Goal: Transaction & Acquisition: Purchase product/service

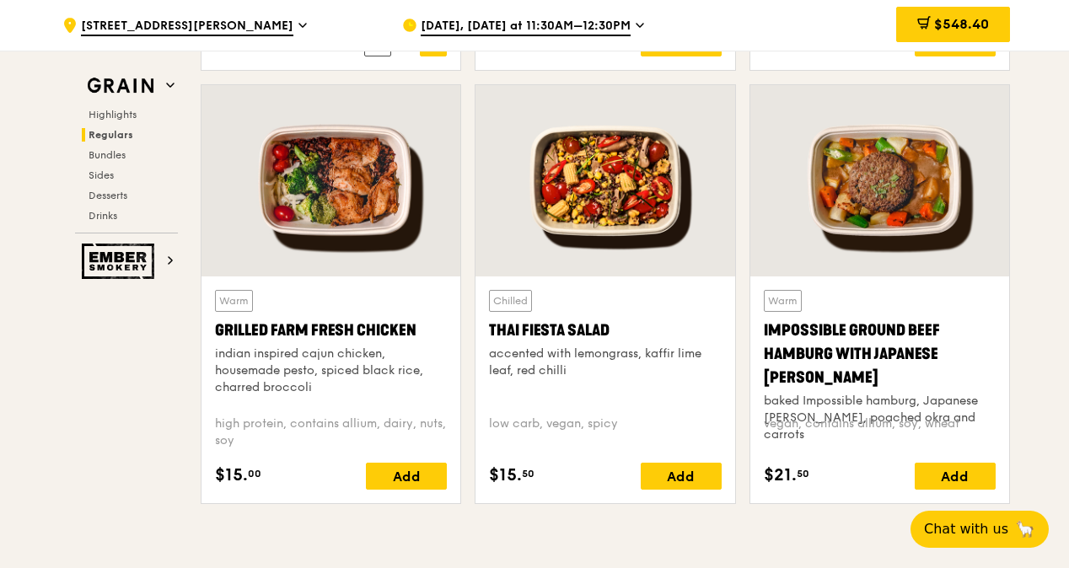
scroll to position [1939, 0]
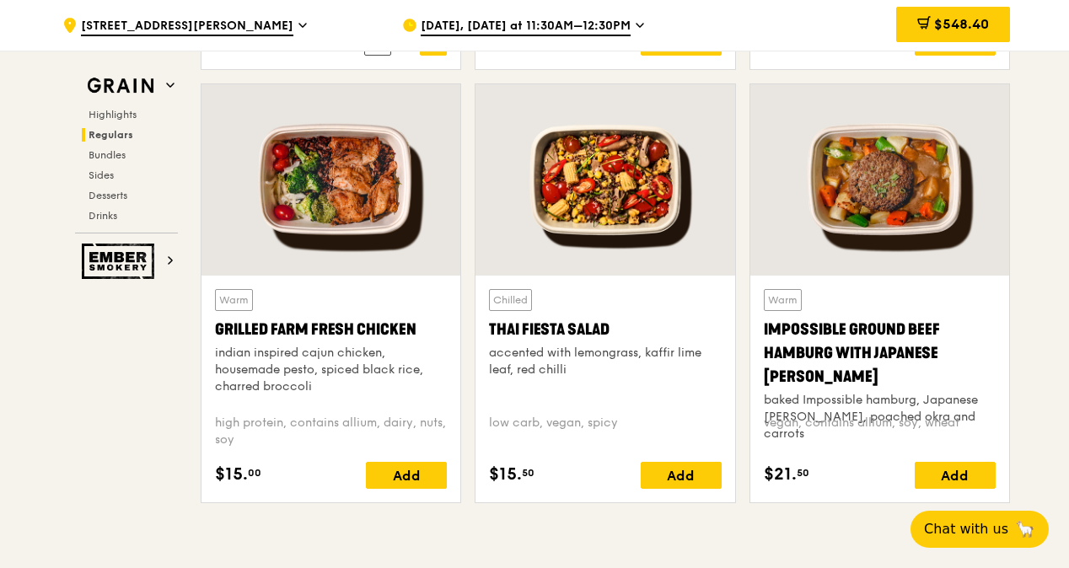
click at [637, 192] on div at bounding box center [605, 179] width 259 height 191
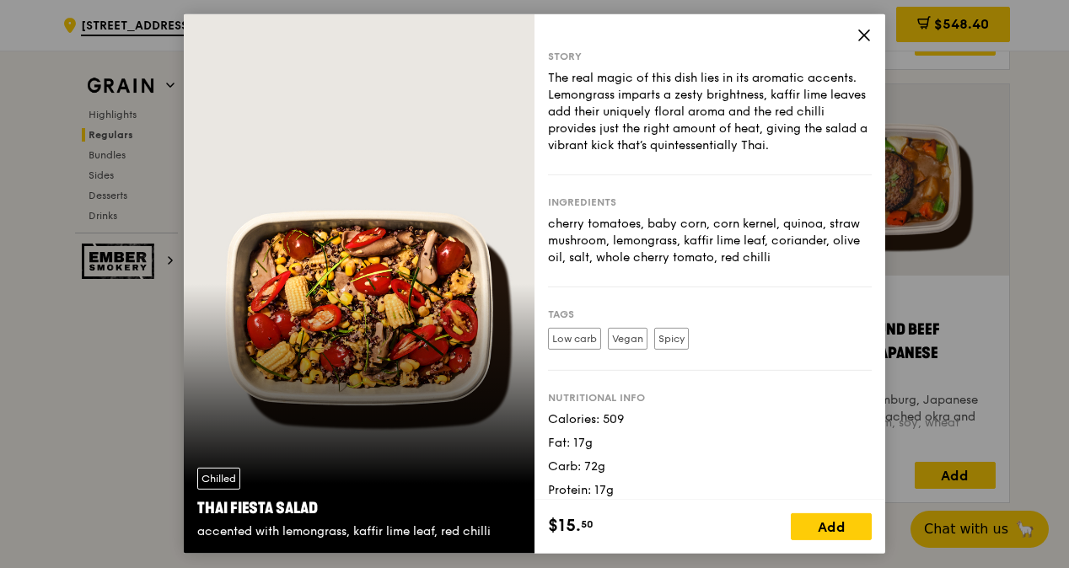
click at [863, 39] on icon at bounding box center [864, 35] width 15 height 15
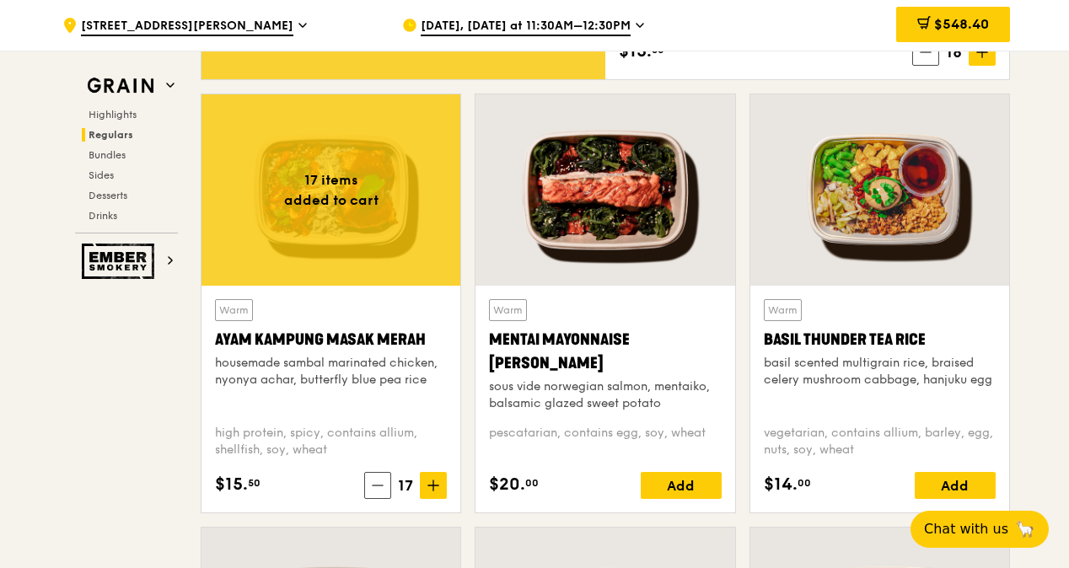
scroll to position [1833, 0]
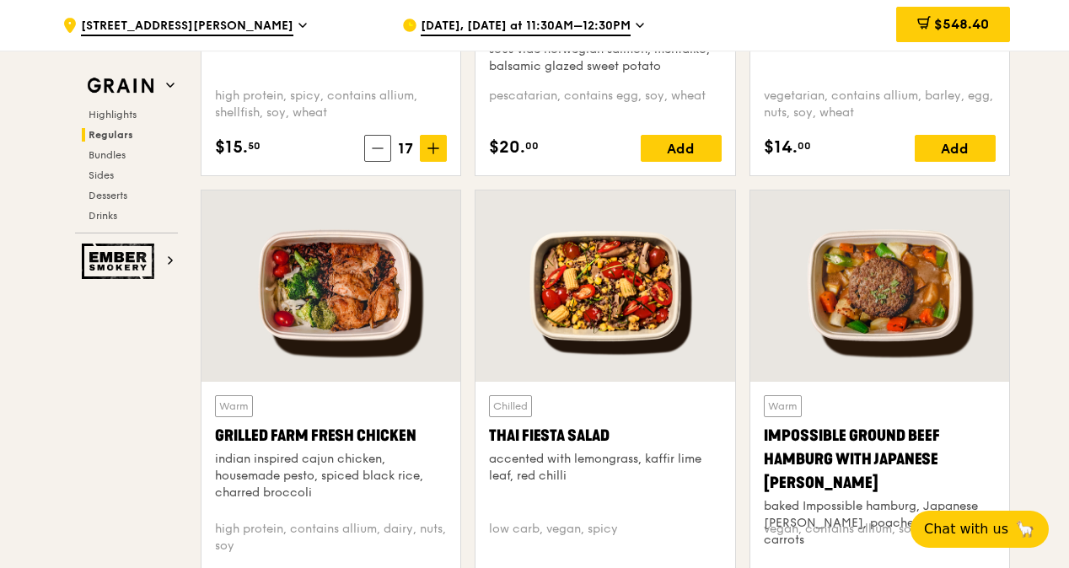
click at [588, 300] on div at bounding box center [605, 286] width 259 height 191
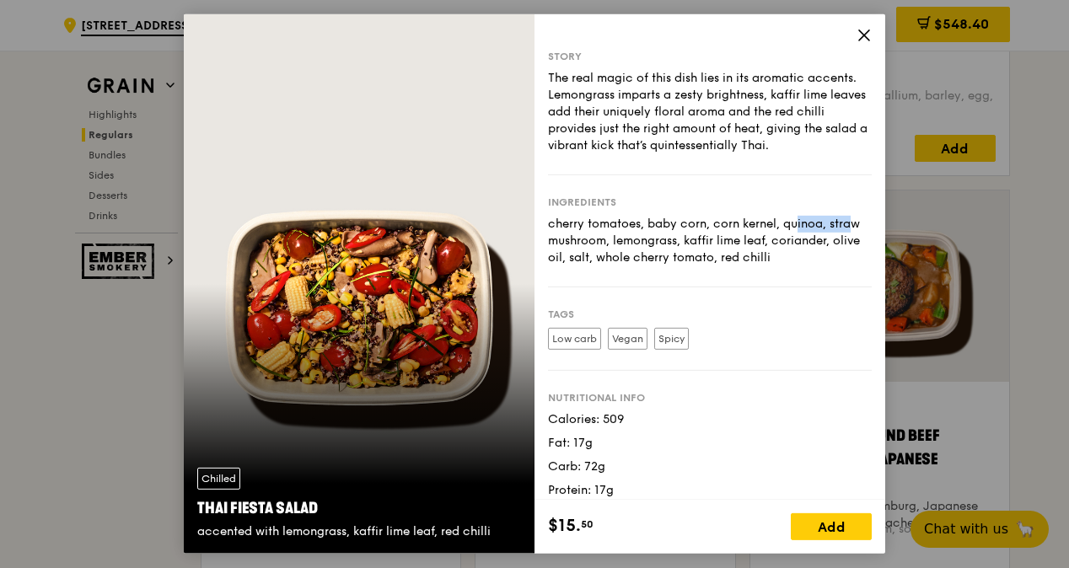
drag, startPoint x: 717, startPoint y: 224, endPoint x: 774, endPoint y: 226, distance: 57.4
click at [774, 226] on div "cherry tomatoes, baby corn, corn kernel, quinoa, straw mushroom, lemongrass, ka…" at bounding box center [710, 241] width 324 height 51
click at [619, 234] on div "cherry tomatoes, baby corn, corn kernel, quinoa, straw mushroom, lemongrass, ka…" at bounding box center [710, 241] width 324 height 51
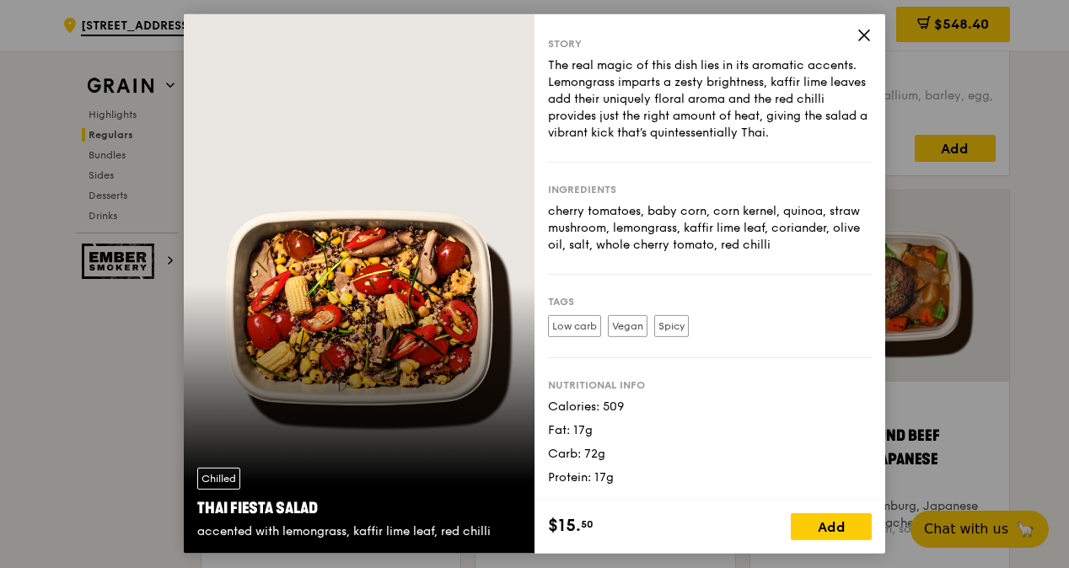
scroll to position [28, 0]
click at [837, 529] on div "Add" at bounding box center [831, 526] width 81 height 27
click at [862, 40] on icon at bounding box center [864, 35] width 15 height 15
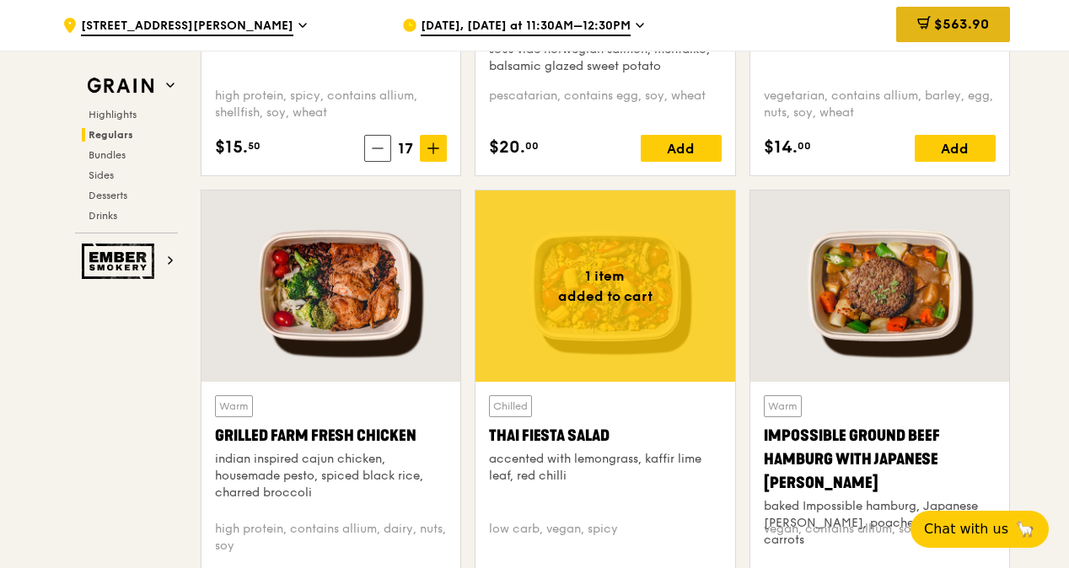
click at [951, 27] on span "$563.90" at bounding box center [961, 24] width 55 height 16
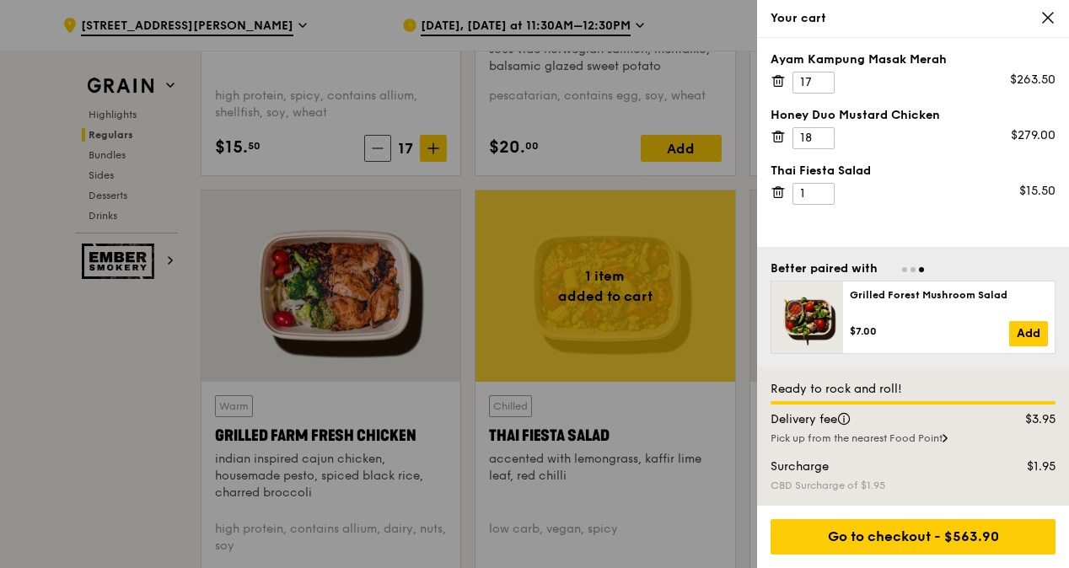
scroll to position [1917, 0]
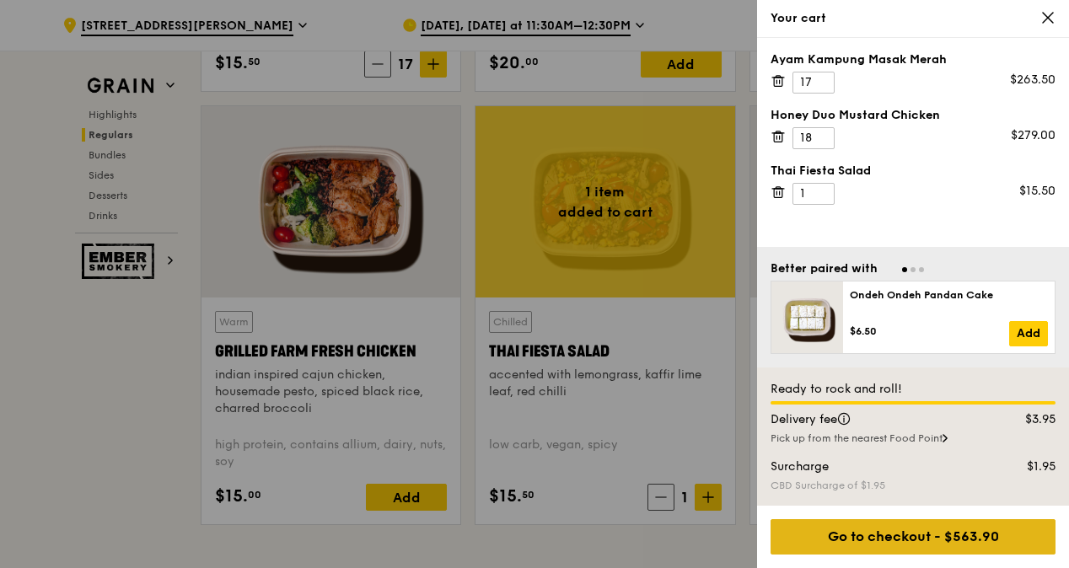
click at [927, 533] on div "Go to checkout - $563.90" at bounding box center [913, 536] width 285 height 35
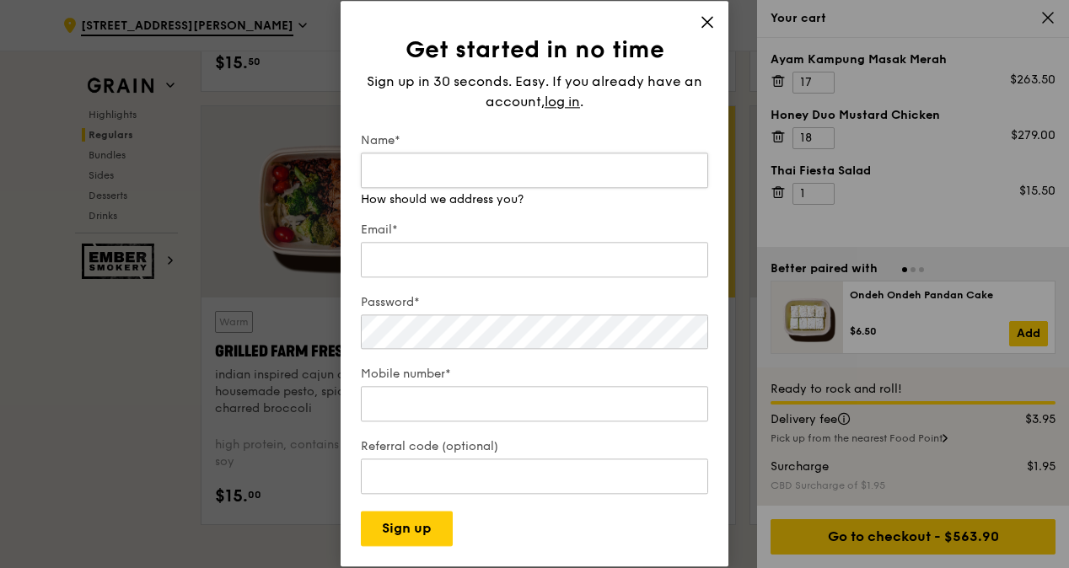
click at [524, 175] on input "Name*" at bounding box center [534, 170] width 347 height 35
type input "Tan"
type input "nicole@rnn.com.sg"
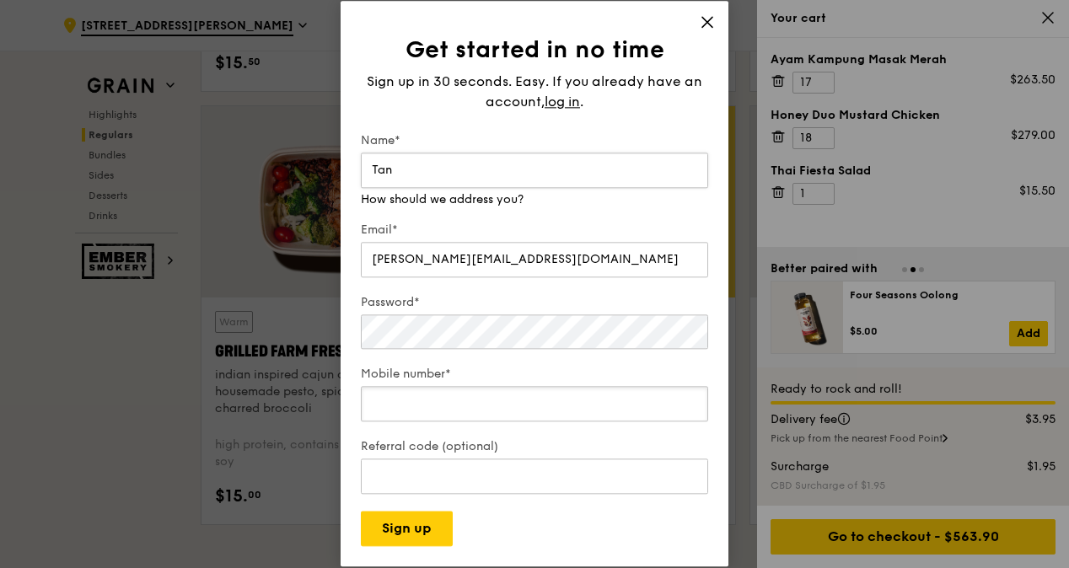
type input "97968716"
type input "069542"
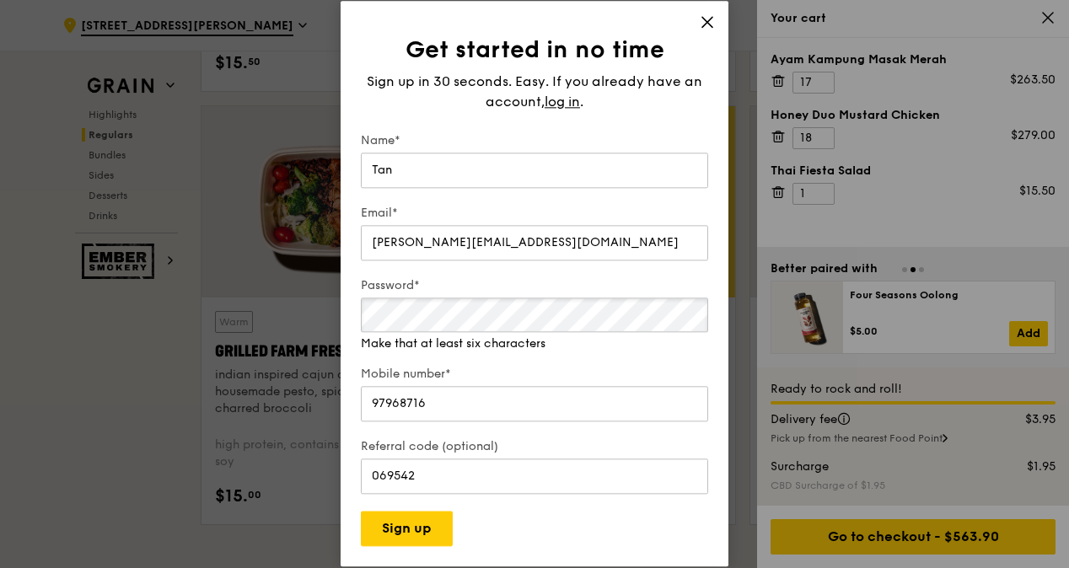
click at [509, 335] on div "Password* Make that at least six characters" at bounding box center [534, 314] width 347 height 75
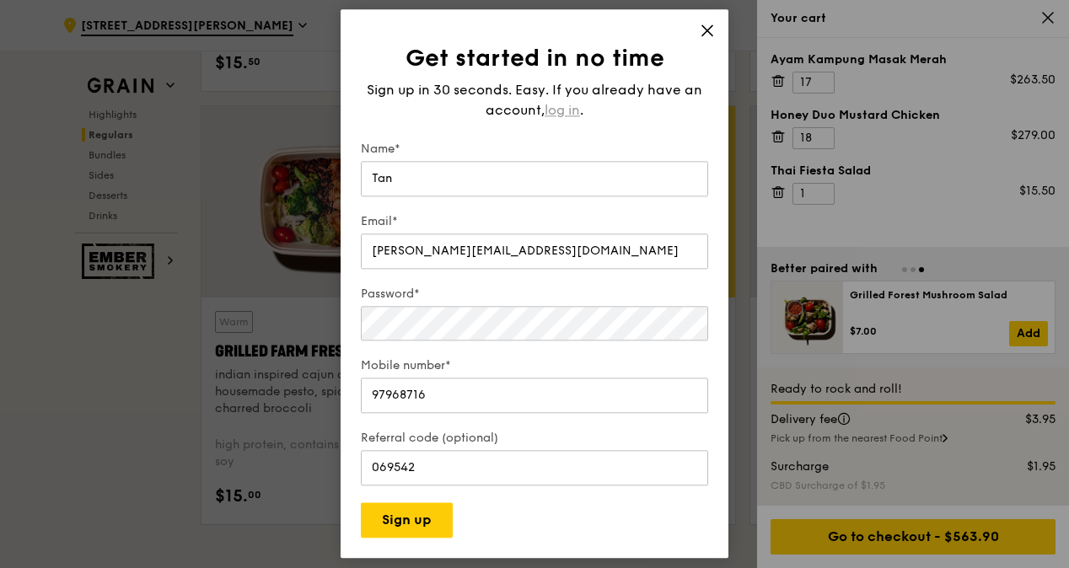
click at [577, 103] on span "log in" at bounding box center [562, 110] width 35 height 20
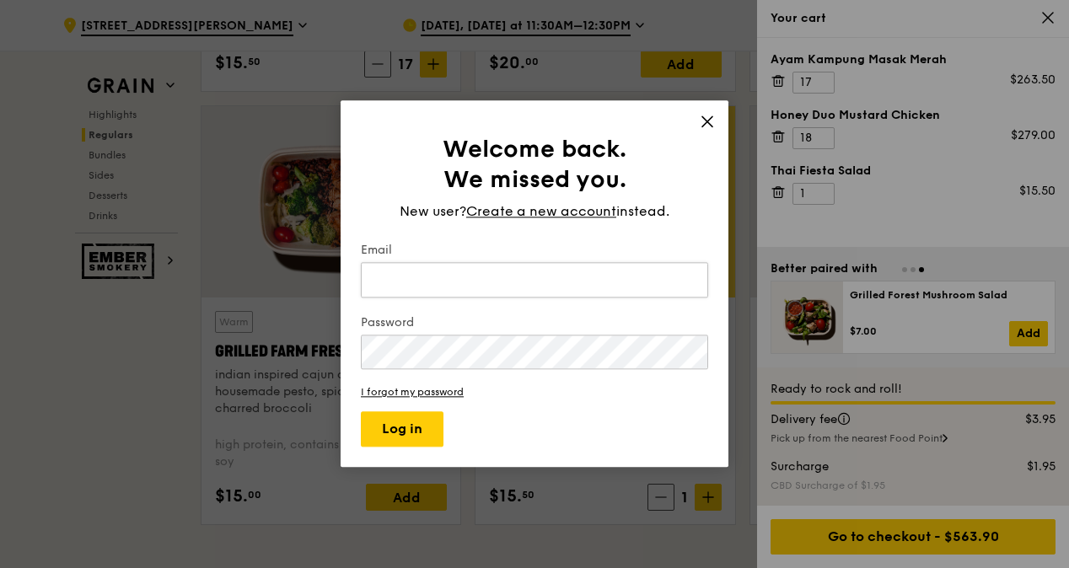
click at [462, 277] on input "Email" at bounding box center [534, 279] width 347 height 35
type input "nicole@rnn.com.sg"
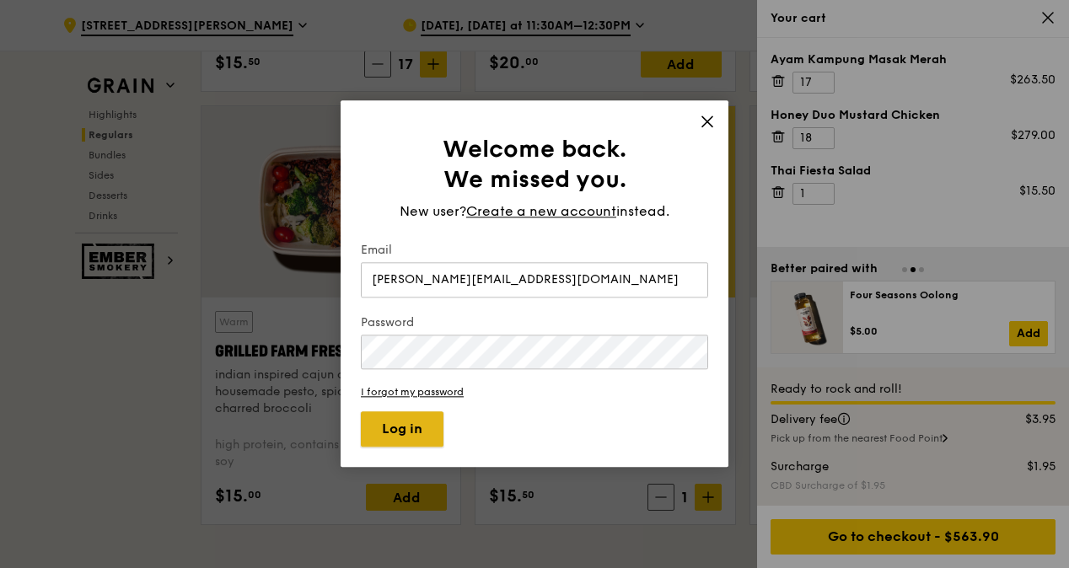
click at [420, 431] on button "Log in" at bounding box center [402, 429] width 83 height 35
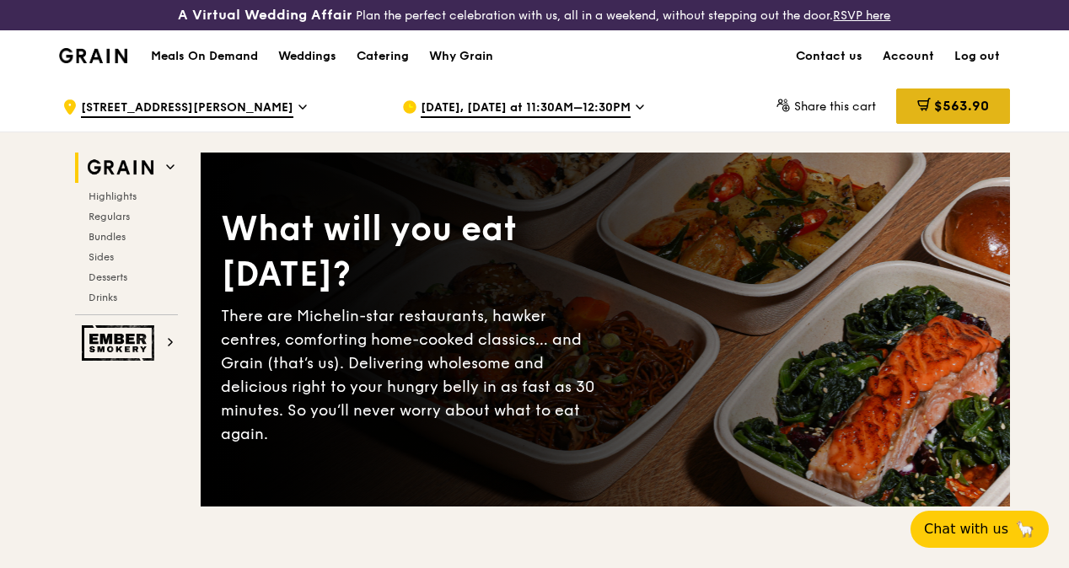
click at [959, 114] on span "$563.90" at bounding box center [961, 106] width 55 height 16
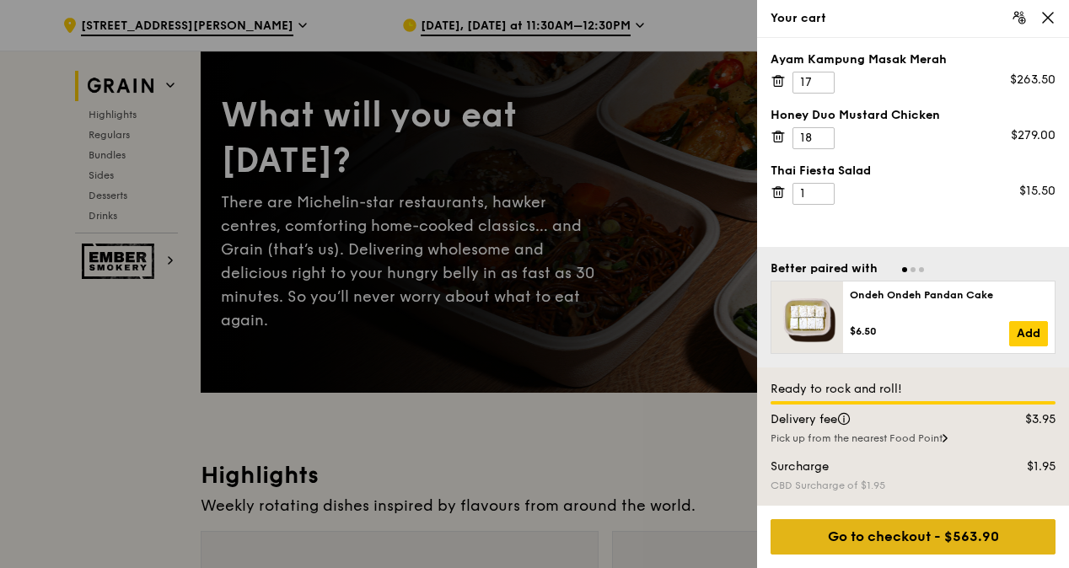
scroll to position [169, 0]
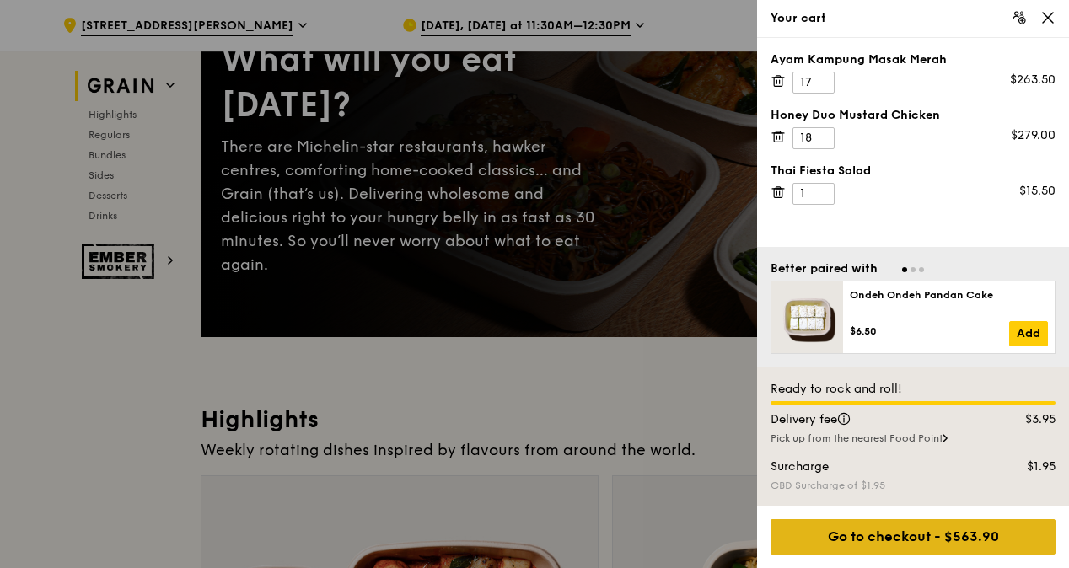
click at [940, 546] on div "Go to checkout - $563.90" at bounding box center [913, 536] width 285 height 35
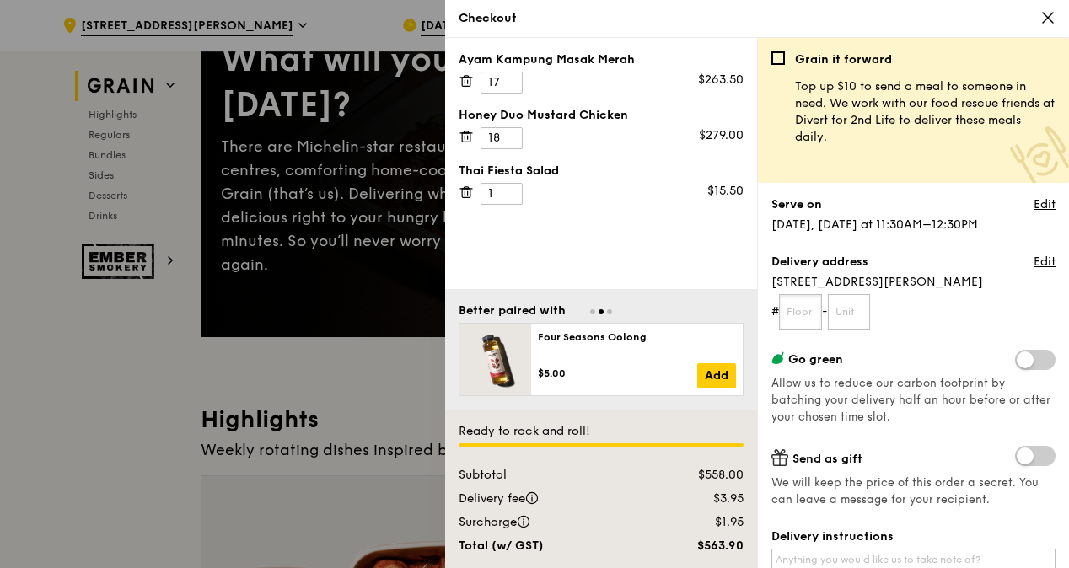
click at [819, 309] on input "text" at bounding box center [800, 311] width 43 height 35
type input "11"
click at [859, 306] on input "text" at bounding box center [849, 311] width 43 height 35
type input "-"
type input "03"
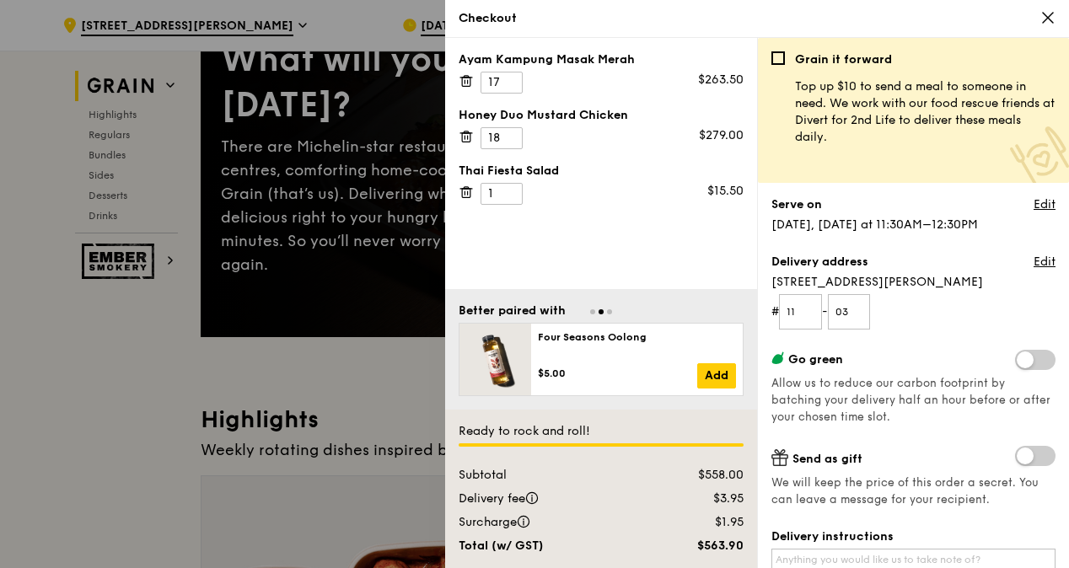
click at [25, 288] on div at bounding box center [534, 284] width 1069 height 568
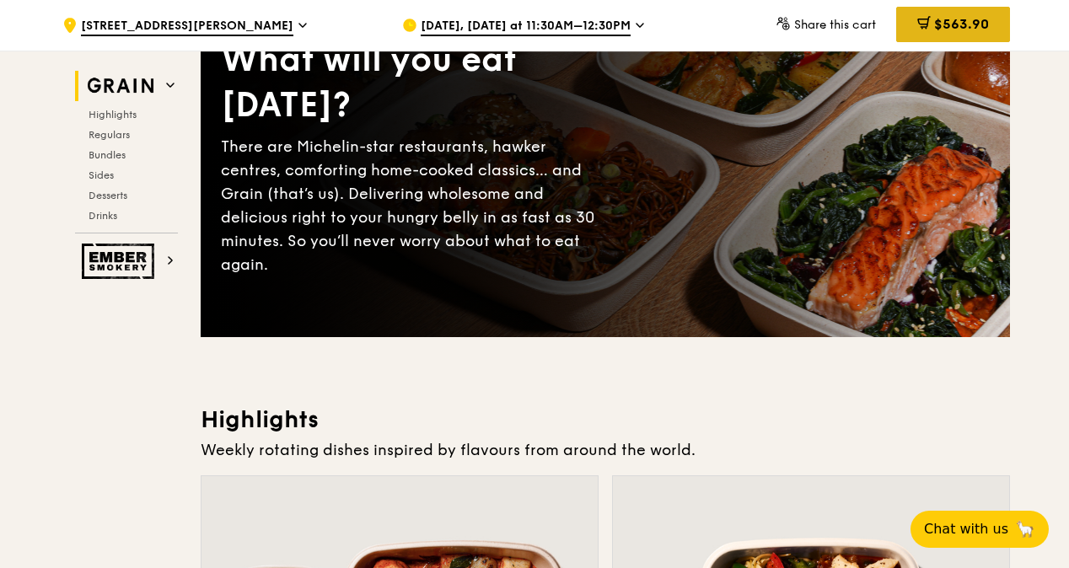
click at [960, 32] on span "$563.90" at bounding box center [961, 24] width 55 height 16
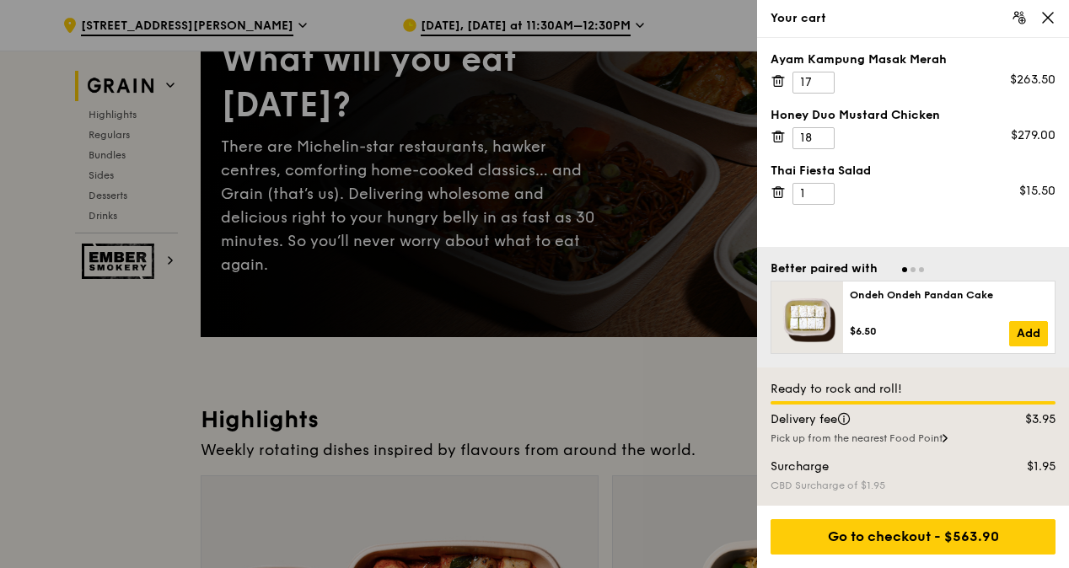
click at [714, 8] on div at bounding box center [534, 284] width 1069 height 568
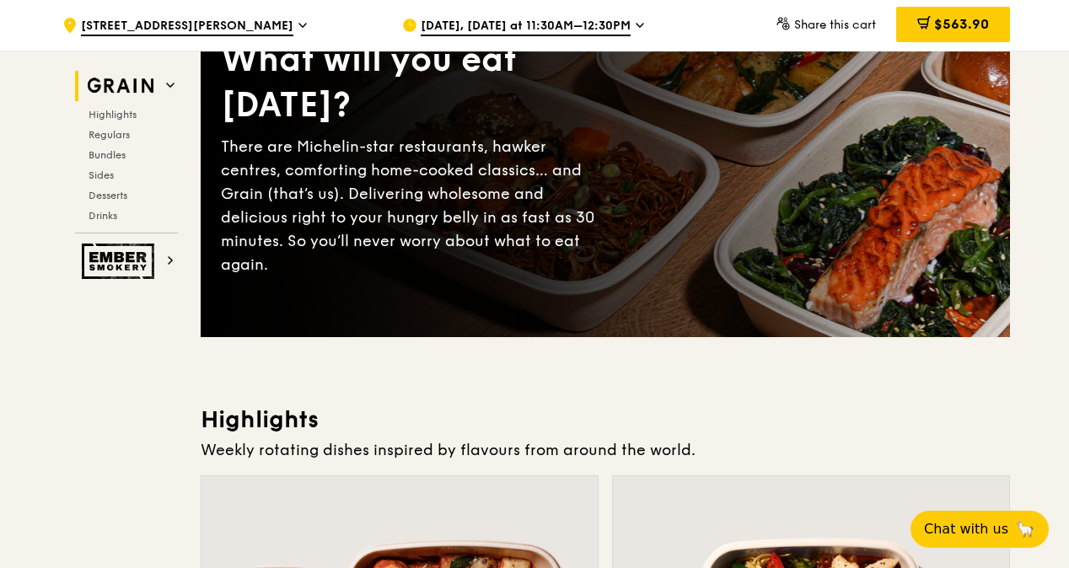
click at [851, 20] on span "Share this cart" at bounding box center [835, 25] width 82 height 14
click at [132, 37] on div ".cls-1 { fill: none; stroke: #fff; stroke-linecap: round; stroke-linejoin: roun…" at bounding box center [218, 25] width 313 height 51
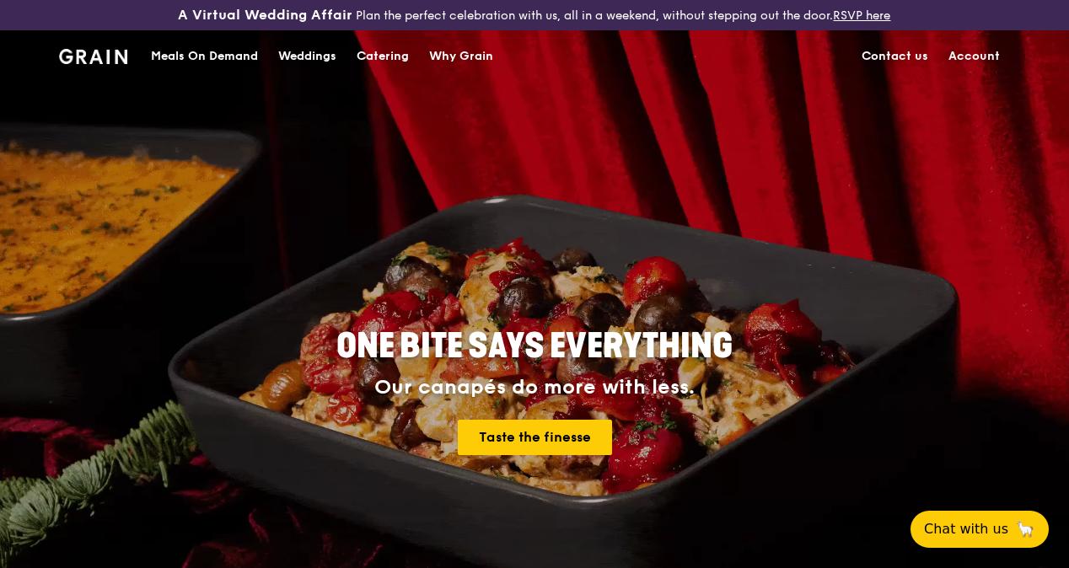
click at [965, 69] on link "Account" at bounding box center [974, 56] width 72 height 51
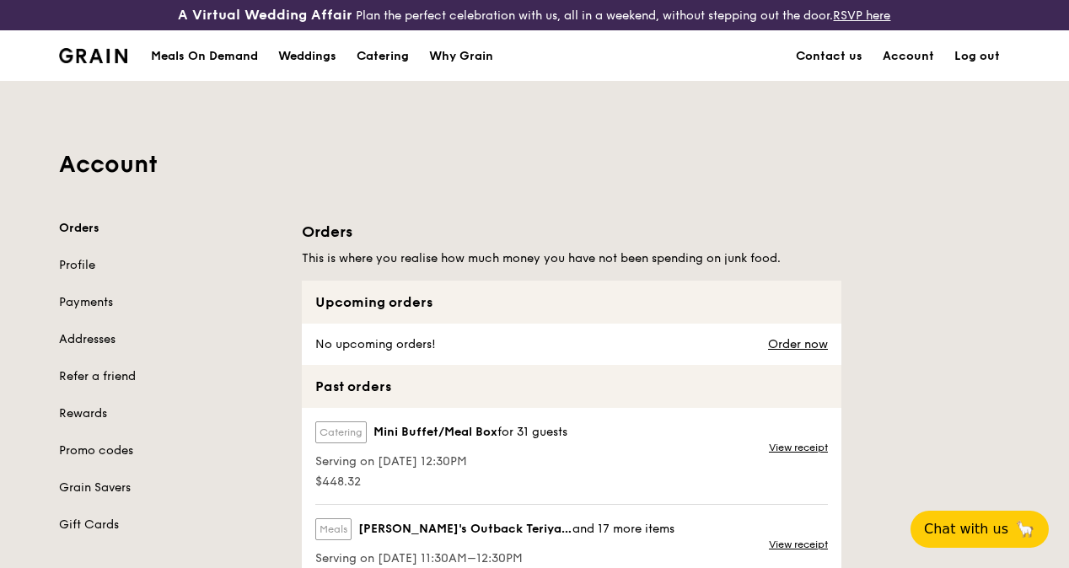
click at [960, 67] on link "Log out" at bounding box center [977, 56] width 66 height 51
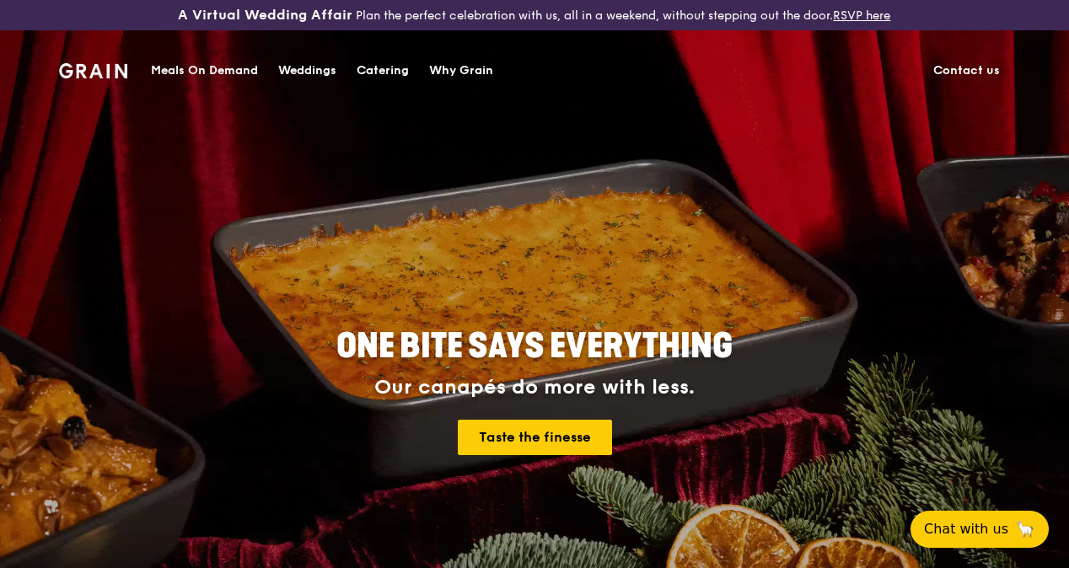
click at [965, 71] on link "Contact us" at bounding box center [966, 71] width 87 height 51
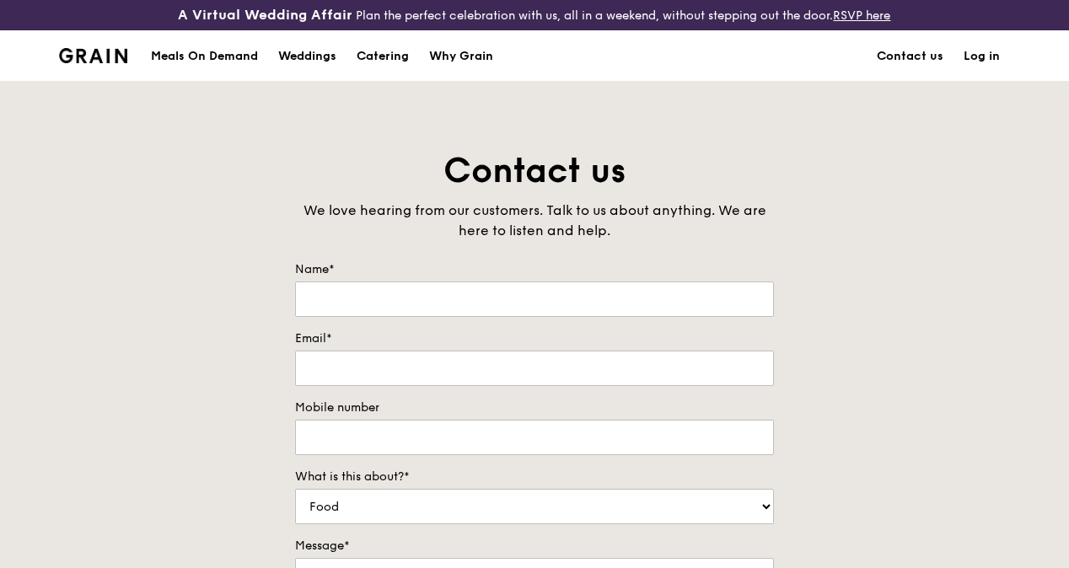
click at [863, 192] on div "Contact us We love hearing from our customers. Talk to us about anything. We ar…" at bounding box center [534, 500] width 1069 height 705
click at [192, 73] on div "Meals On Demand" at bounding box center [204, 56] width 107 height 51
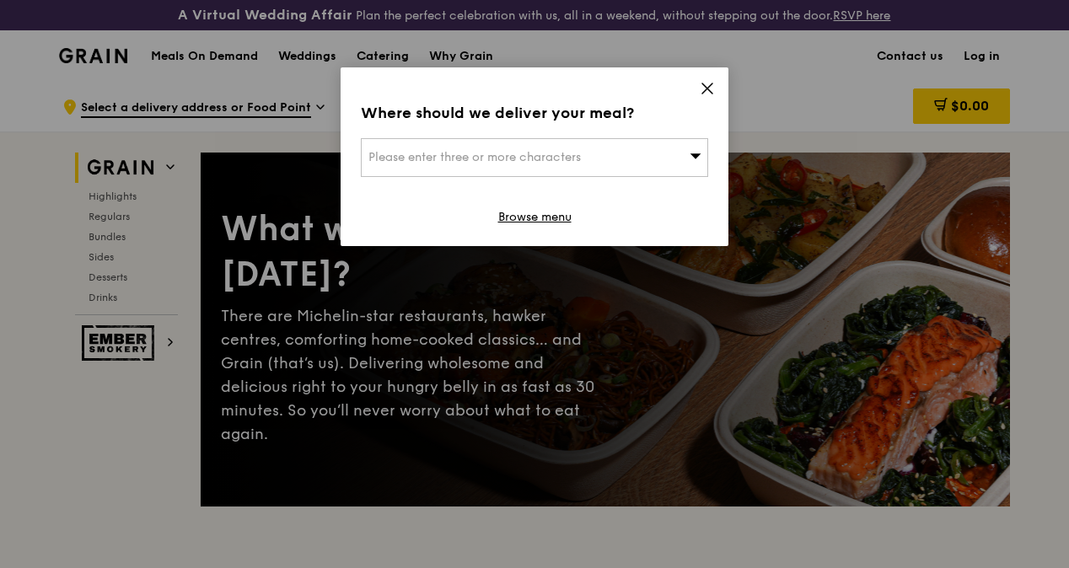
click at [545, 153] on span "Please enter three or more characters" at bounding box center [474, 157] width 212 height 14
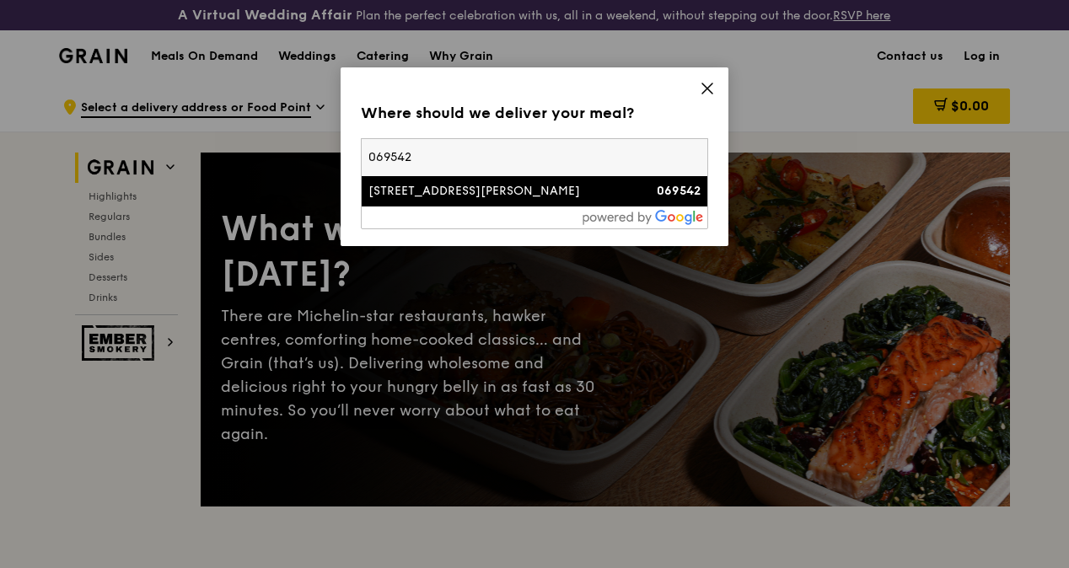
type input "069542"
click at [465, 197] on div "143 Cecil Street" at bounding box center [493, 191] width 250 height 17
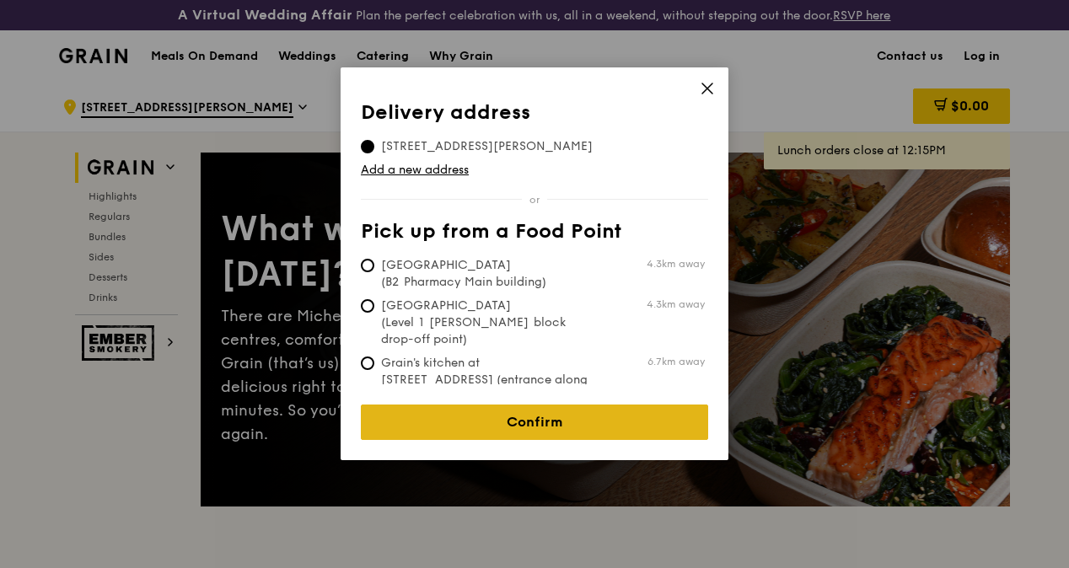
click at [525, 406] on link "Confirm" at bounding box center [534, 422] width 347 height 35
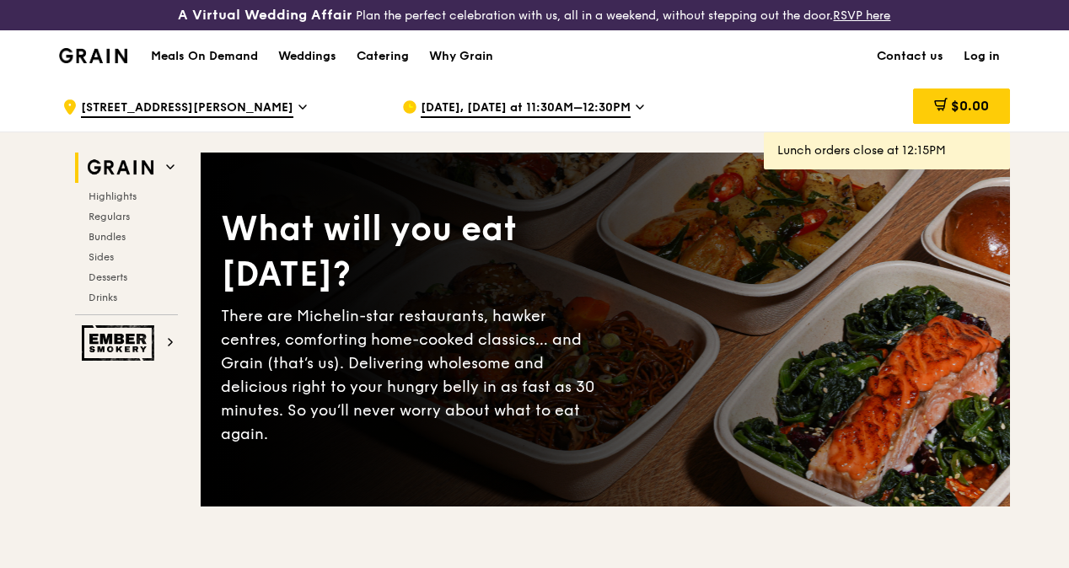
click at [986, 70] on link "Log in" at bounding box center [982, 56] width 56 height 51
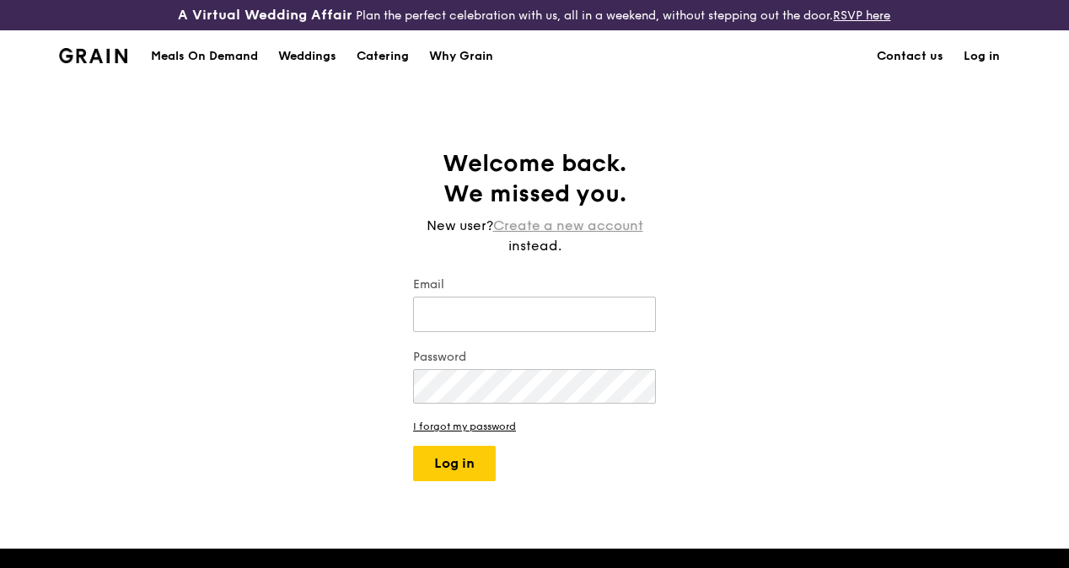
click at [550, 236] on link "Create a new account" at bounding box center [568, 226] width 150 height 20
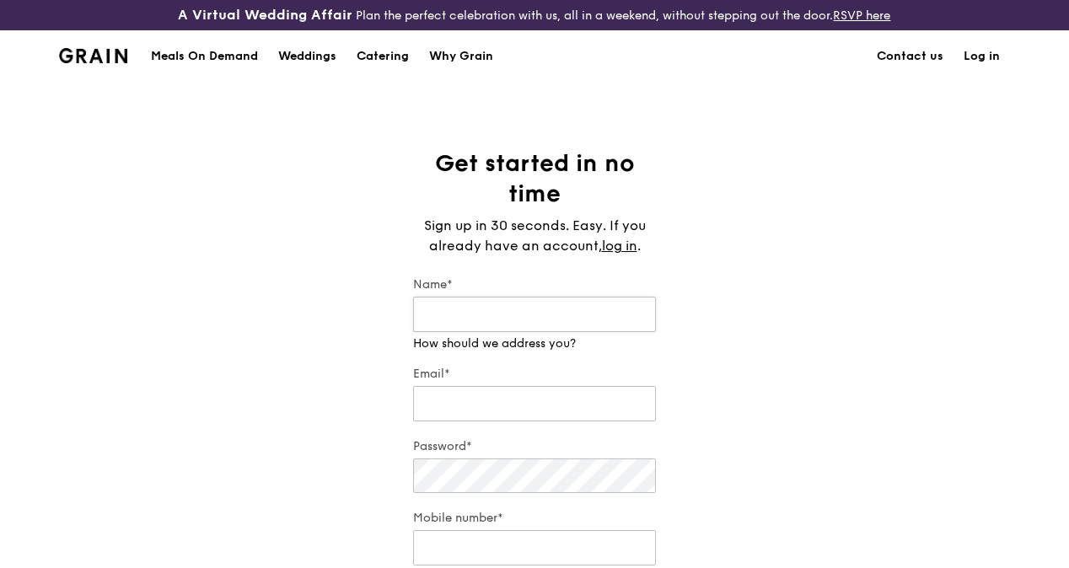
click at [499, 332] on input "Name*" at bounding box center [534, 314] width 243 height 35
type input "ron"
click at [494, 425] on div "Email*" at bounding box center [534, 395] width 243 height 59
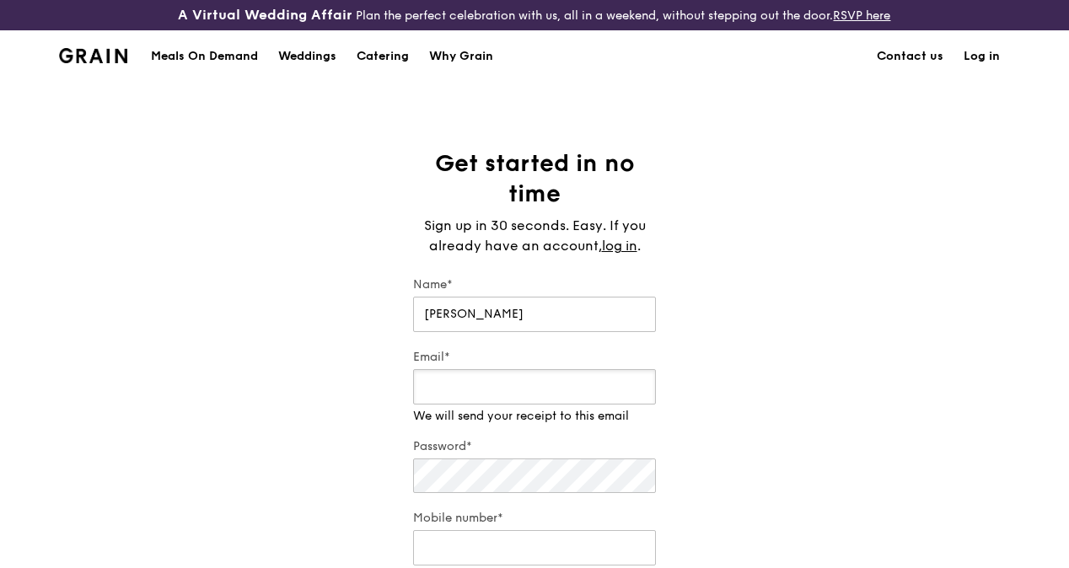
type input "nicole@rnn.com.sg"
type input "97968716"
type input "069542"
drag, startPoint x: 460, startPoint y: 404, endPoint x: 313, endPoint y: 416, distance: 148.0
click at [313, 416] on div "Get started in no time Sign up in 30 seconds. Easy. If you already have an acco…" at bounding box center [534, 419] width 1069 height 542
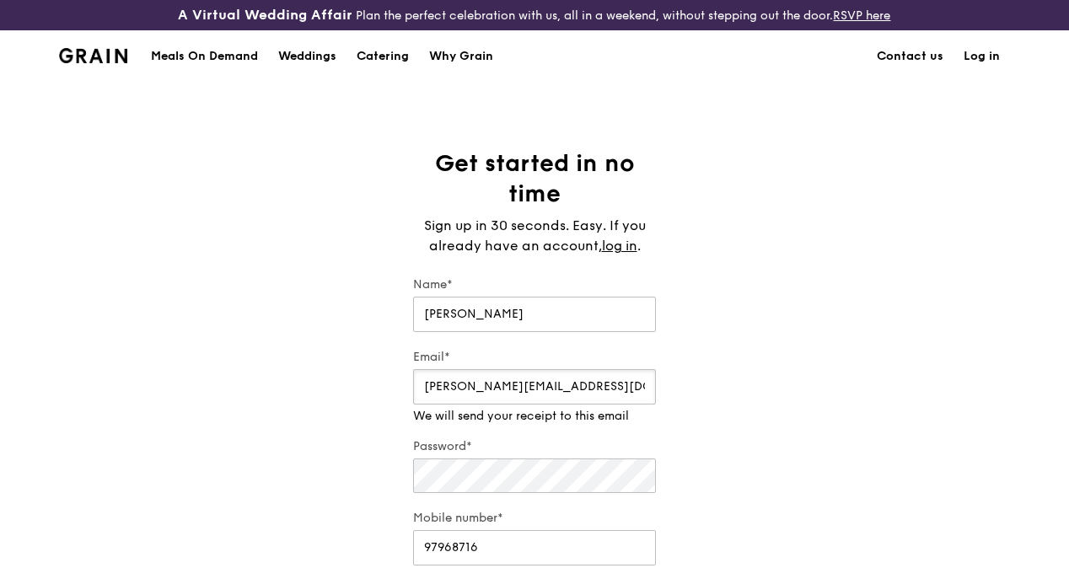
type input "ron@rnn.com.sg"
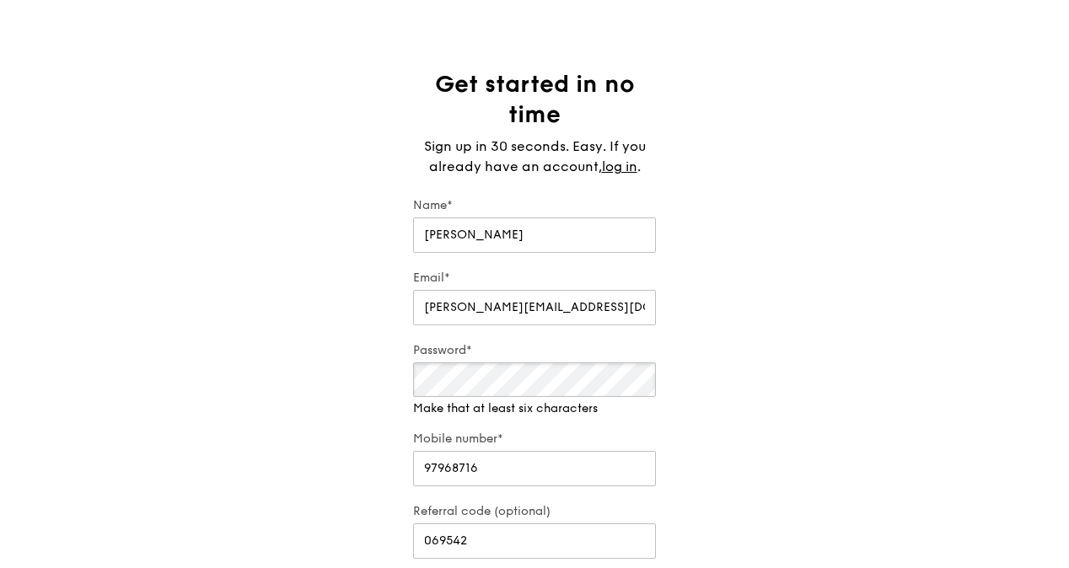
scroll to position [169, 0]
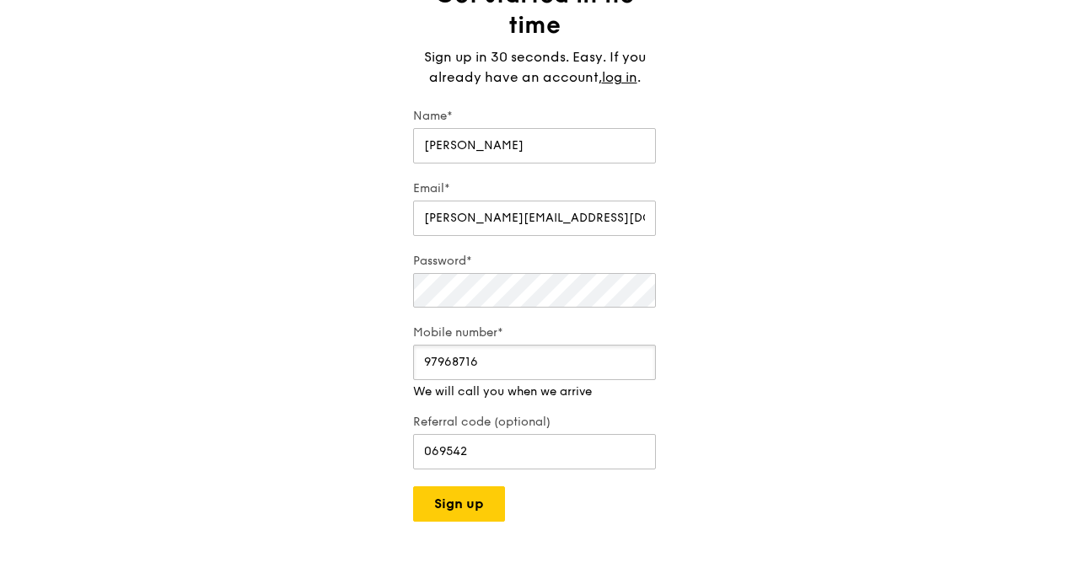
drag, startPoint x: 493, startPoint y: 390, endPoint x: 433, endPoint y: 378, distance: 62.0
click at [433, 378] on input "97968716" at bounding box center [534, 362] width 243 height 35
type input "94753387"
click at [497, 459] on input "069542" at bounding box center [534, 451] width 243 height 35
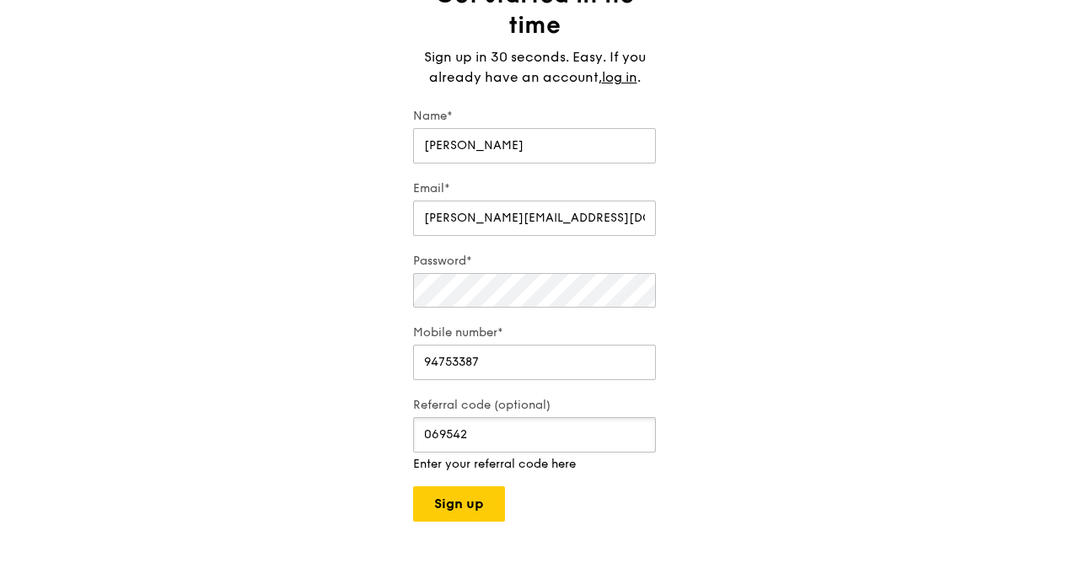
drag, startPoint x: 626, startPoint y: 447, endPoint x: 336, endPoint y: 450, distance: 289.2
click at [337, 450] on div "Get started in no time Sign up in 30 seconds. Easy. If you already have an acco…" at bounding box center [534, 251] width 1069 height 542
click at [728, 354] on div "Get started in no time Sign up in 30 seconds. Easy. If you already have an acco…" at bounding box center [534, 251] width 1069 height 542
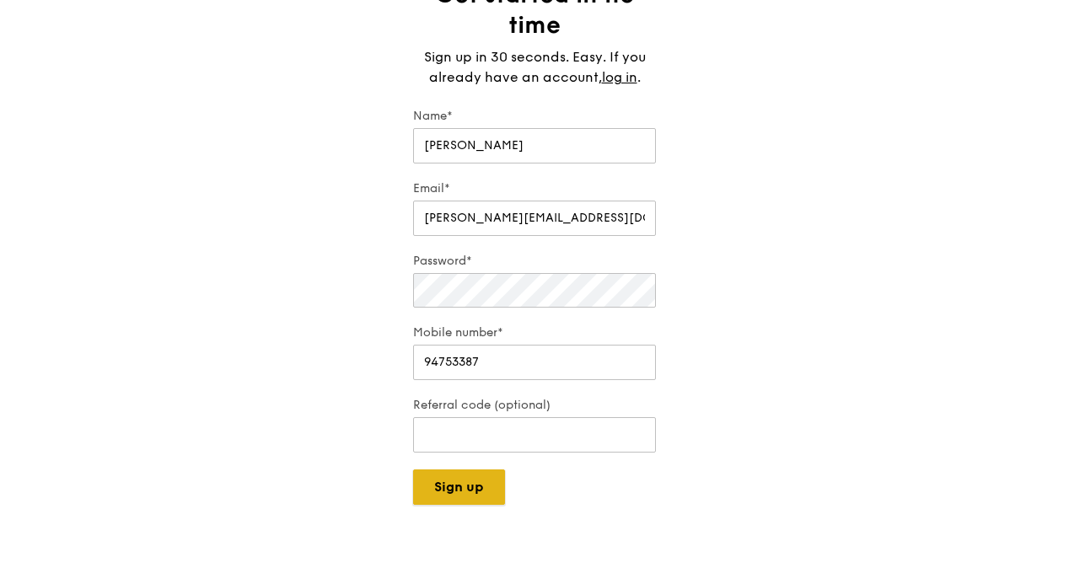
click at [486, 502] on button "Sign up" at bounding box center [459, 487] width 92 height 35
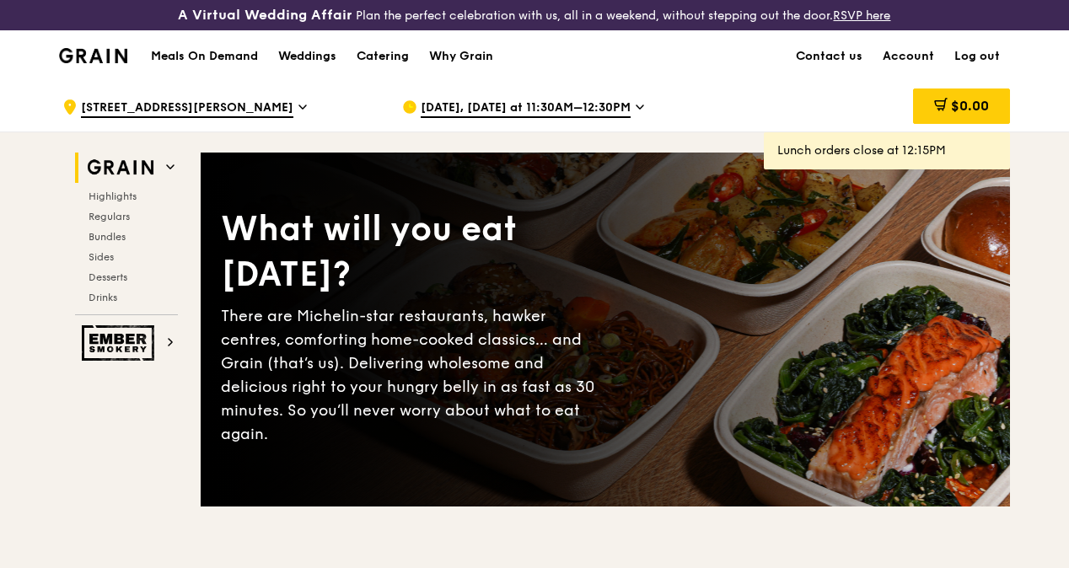
click at [776, 82] on div "Meals On Demand Weddings Catering Why Grain Contact us Account Log out" at bounding box center [534, 55] width 951 height 51
click at [567, 118] on span "Sep 18, Today at 11:30AM–12:30PM" at bounding box center [526, 108] width 210 height 19
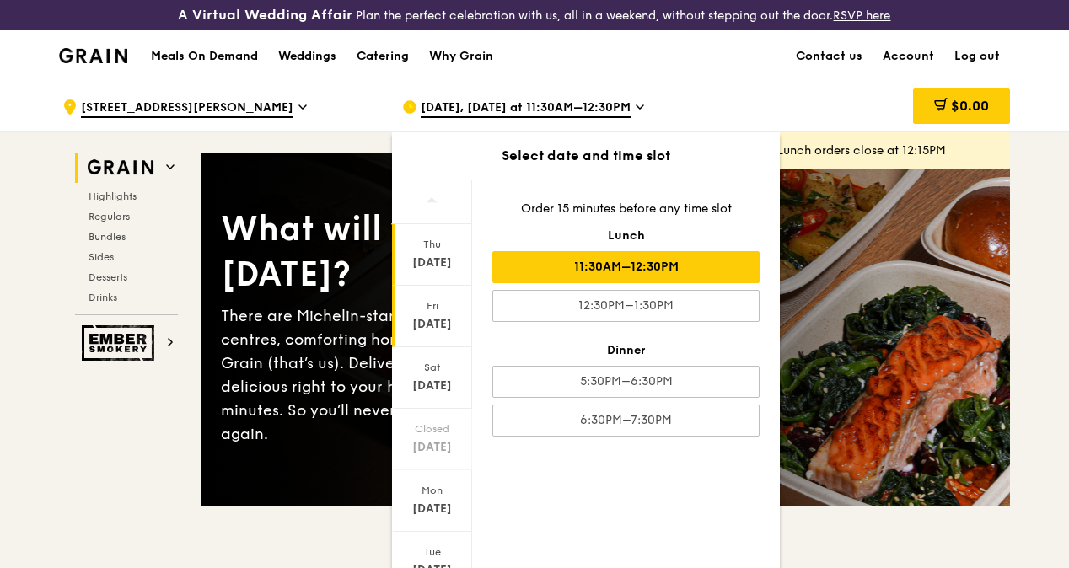
click at [455, 333] on div "Sep 19" at bounding box center [432, 324] width 75 height 17
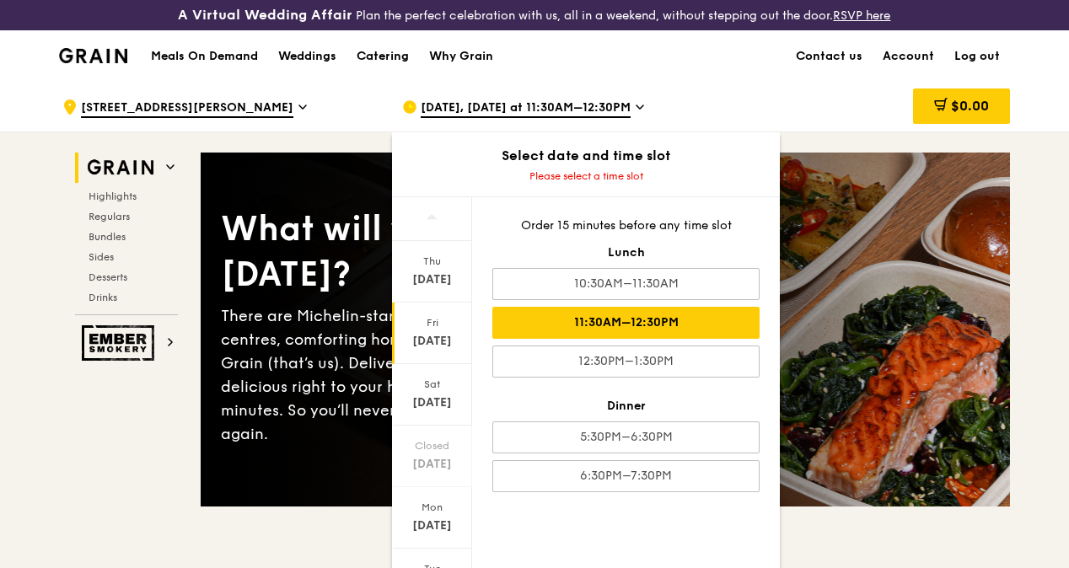
click at [664, 330] on div "11:30AM–12:30PM" at bounding box center [625, 323] width 267 height 32
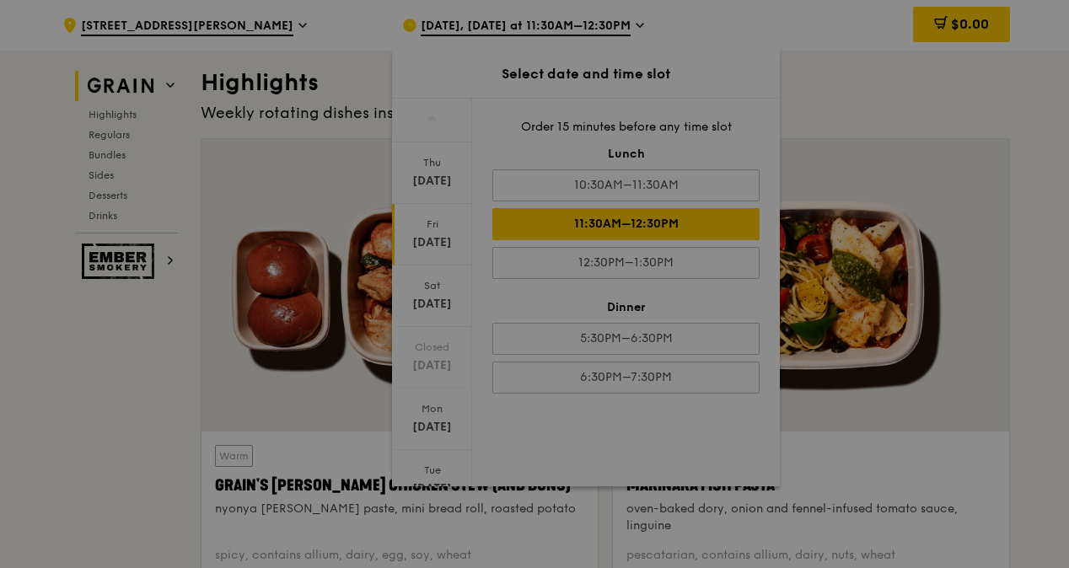
scroll to position [84, 0]
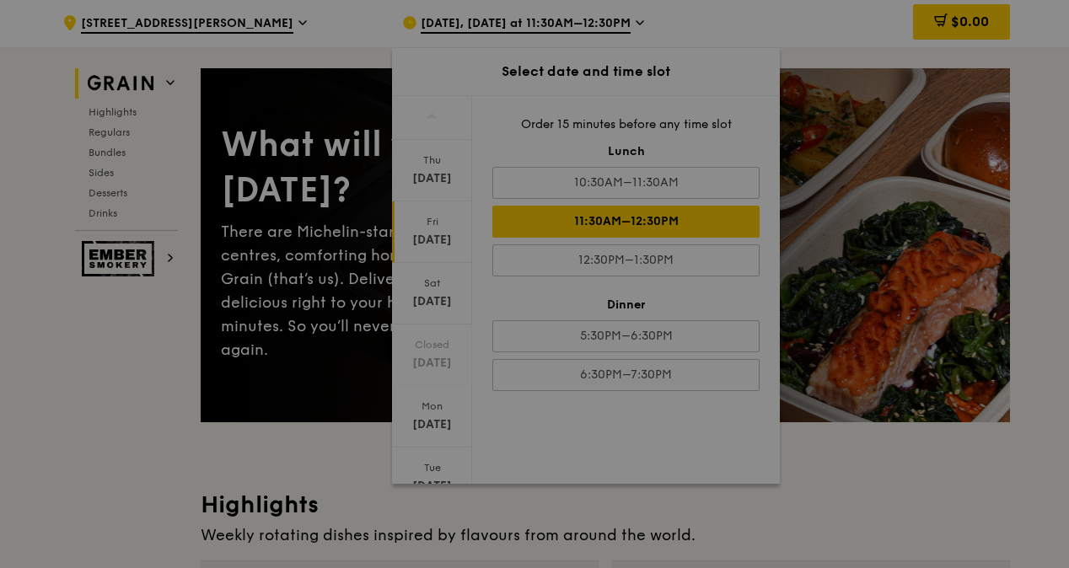
click at [1029, 312] on div at bounding box center [534, 284] width 1069 height 568
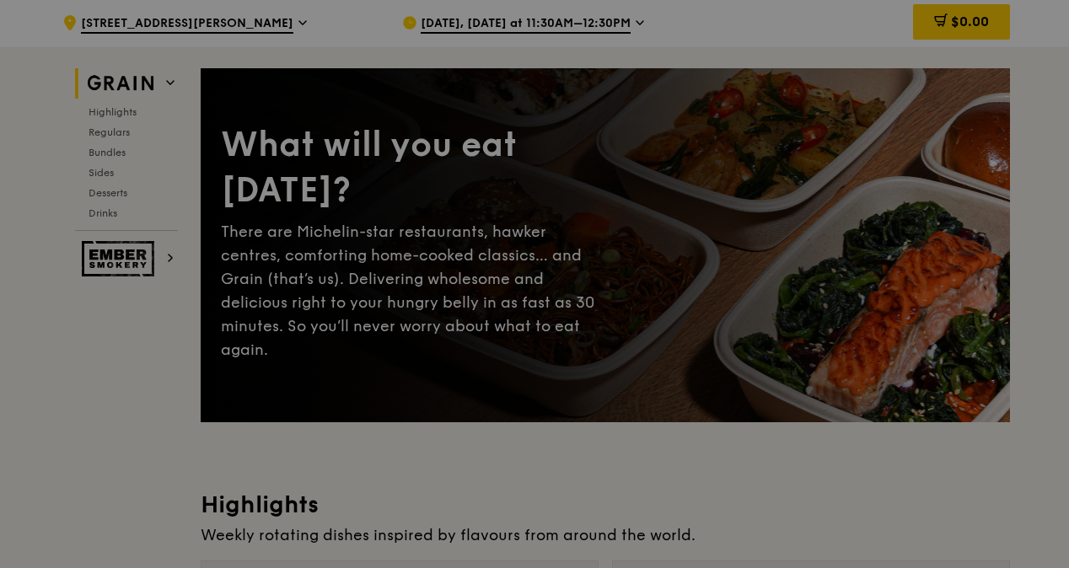
click at [572, 39] on div at bounding box center [534, 284] width 1069 height 568
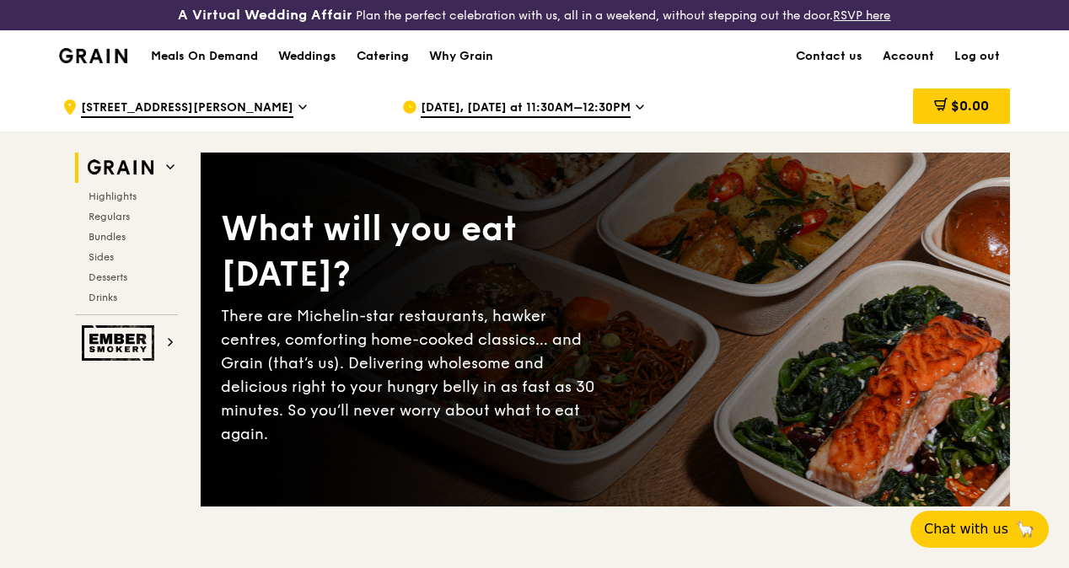
click at [927, 70] on link "Account" at bounding box center [909, 56] width 72 height 51
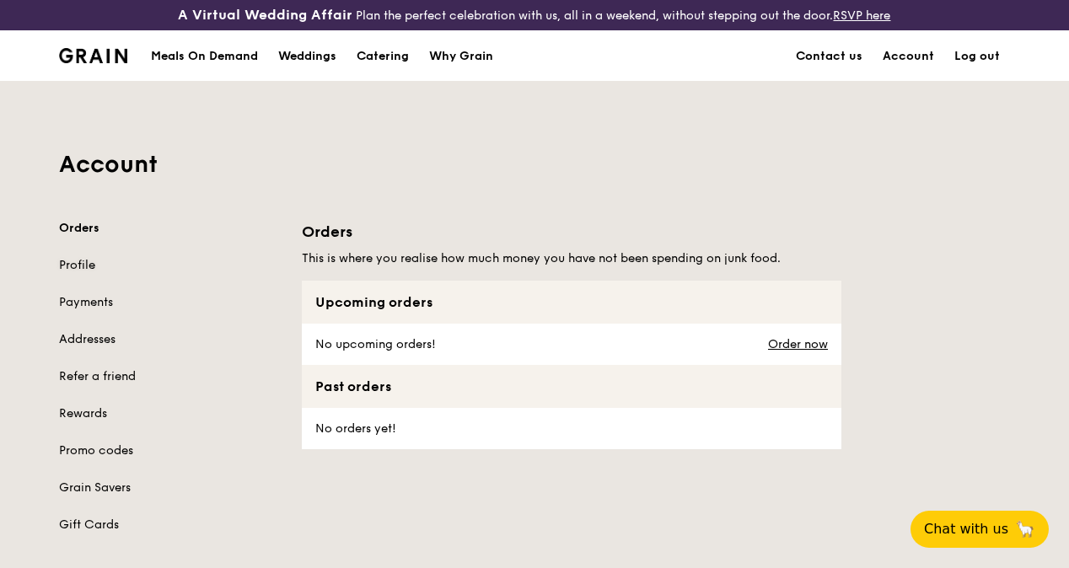
click at [84, 271] on link "Profile" at bounding box center [170, 265] width 223 height 17
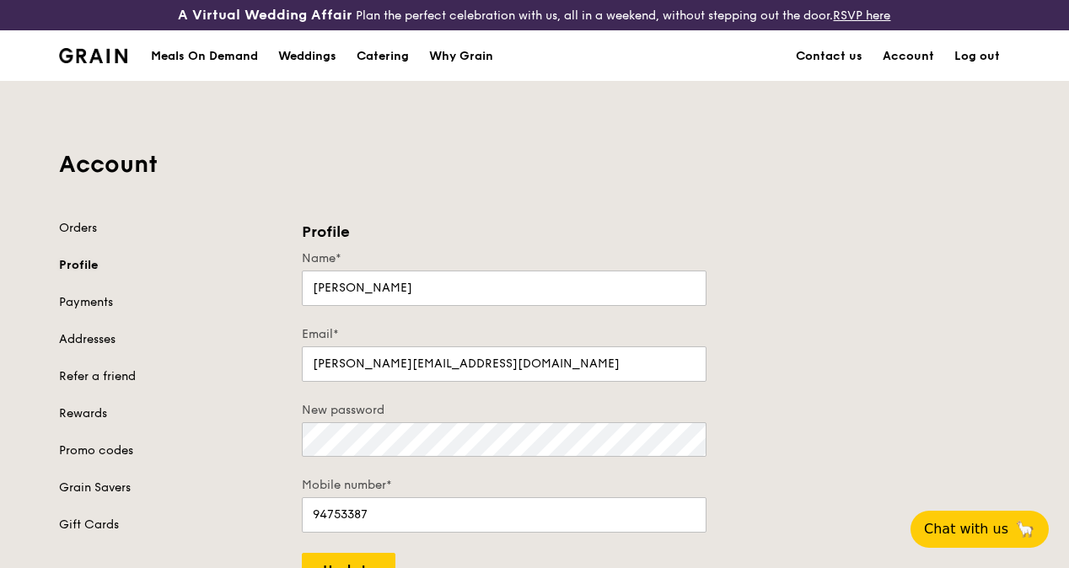
scroll to position [84, 0]
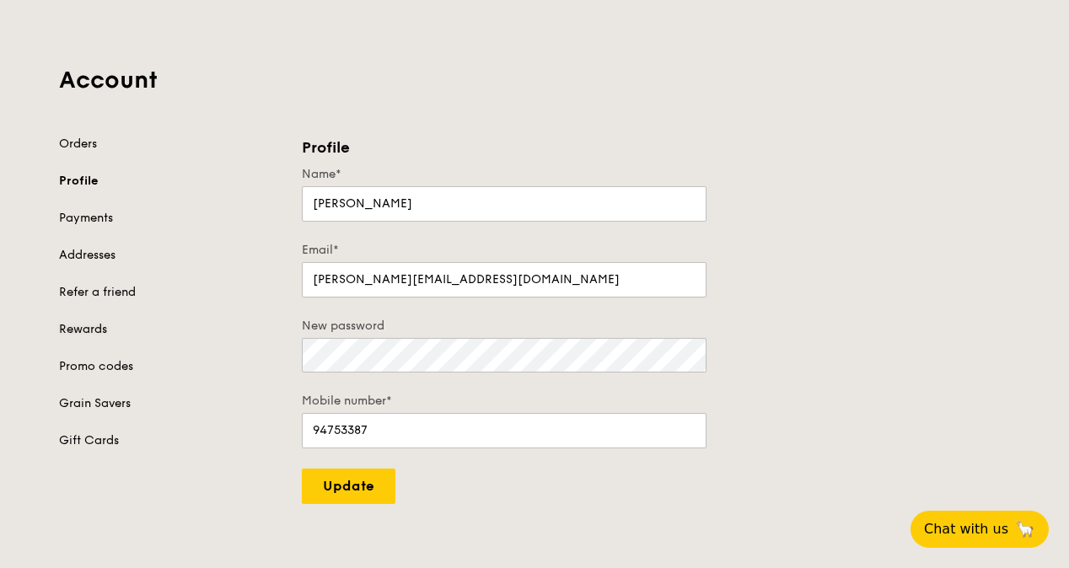
click at [96, 338] on link "Rewards" at bounding box center [170, 329] width 223 height 17
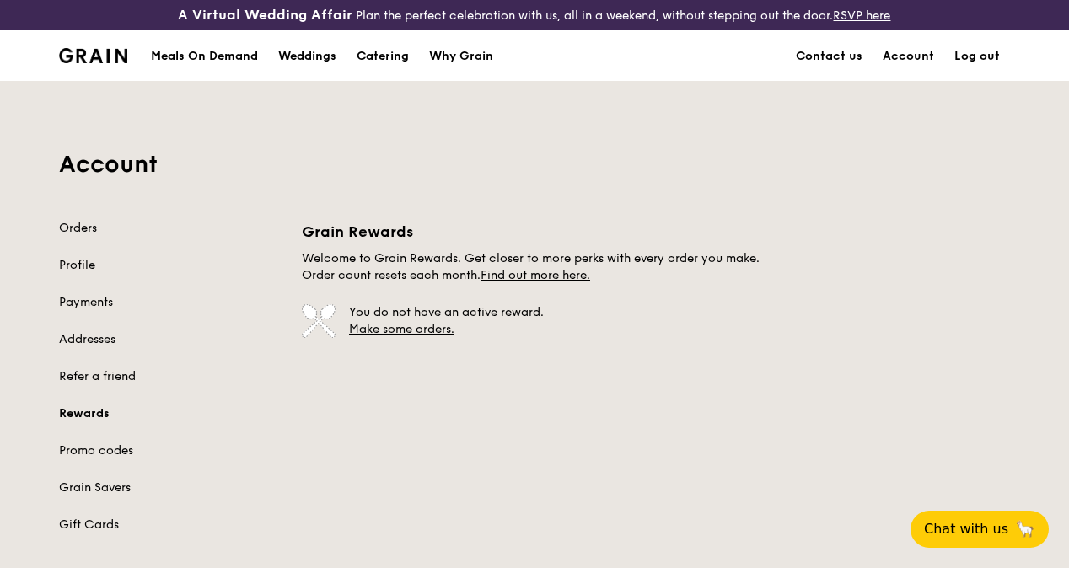
click at [102, 454] on div "Orders Profile Payments Addresses Refer a friend Rewards Promo codes Grain Save…" at bounding box center [170, 377] width 223 height 314
click at [109, 459] on link "Promo codes" at bounding box center [170, 451] width 223 height 17
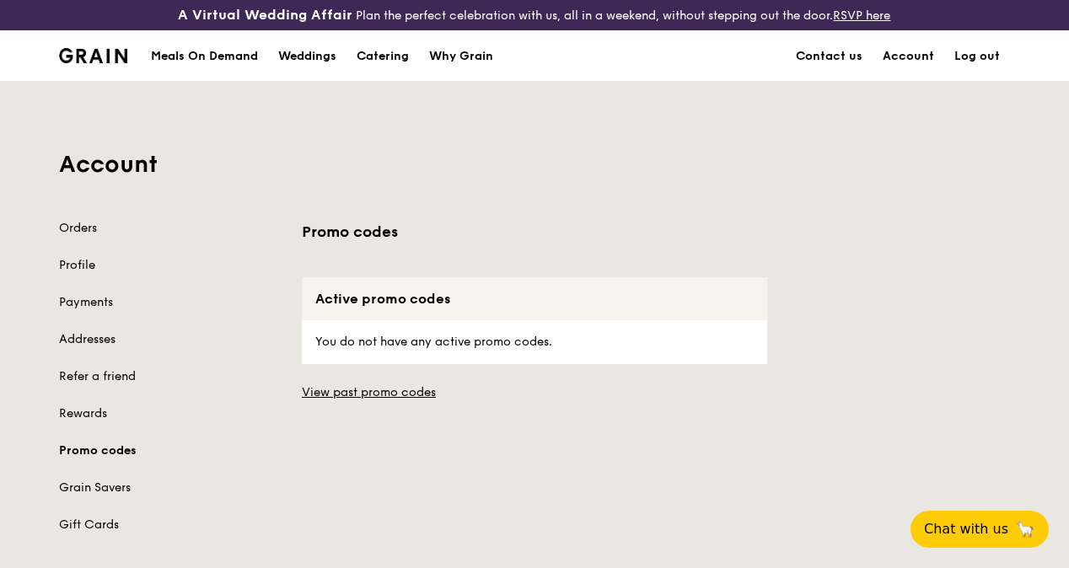
click at [189, 68] on div "Meals On Demand" at bounding box center [204, 56] width 107 height 51
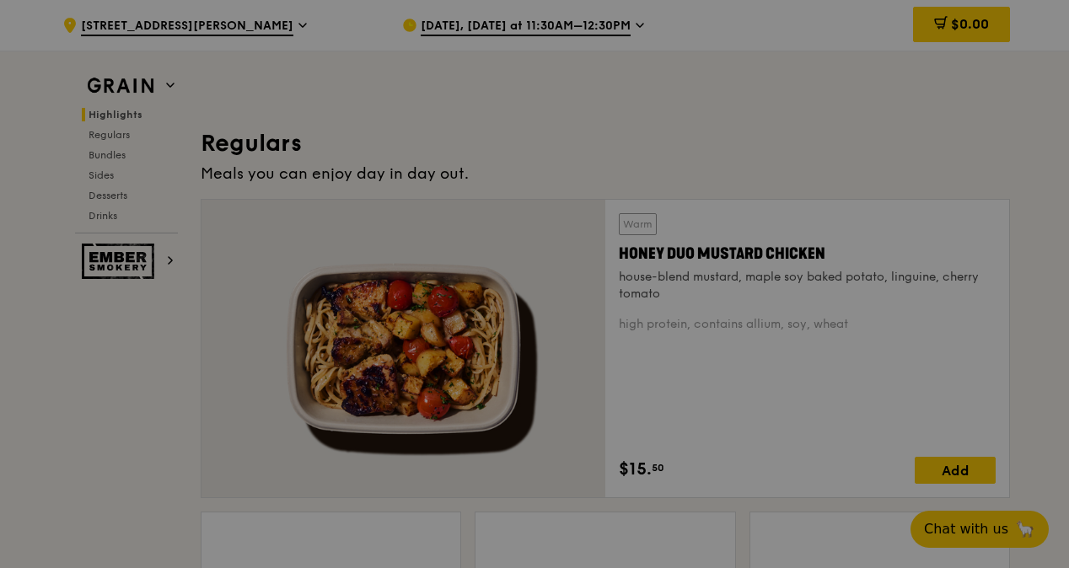
scroll to position [1180, 0]
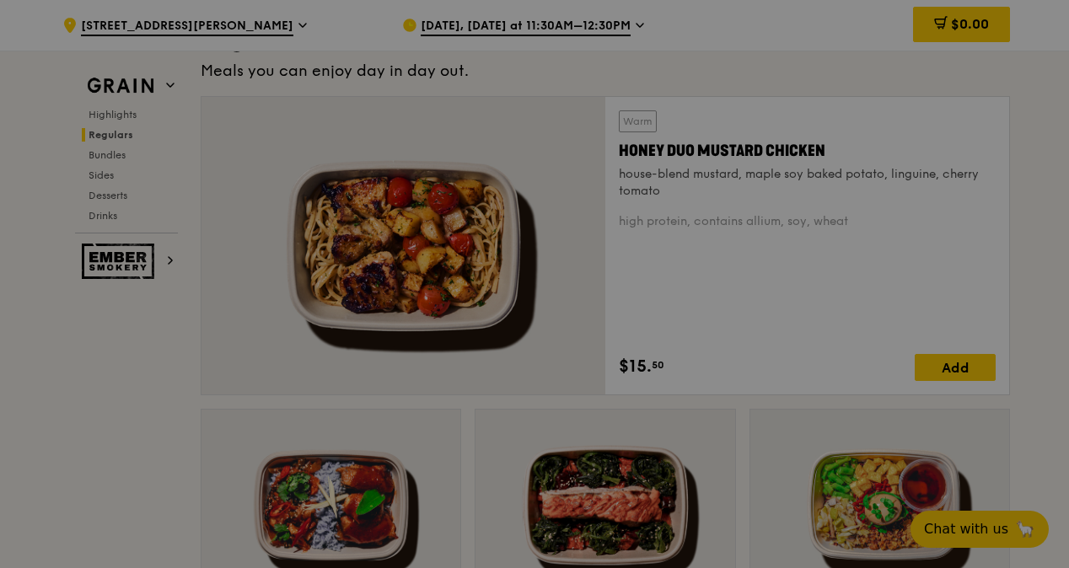
click at [425, 314] on div at bounding box center [534, 284] width 1069 height 568
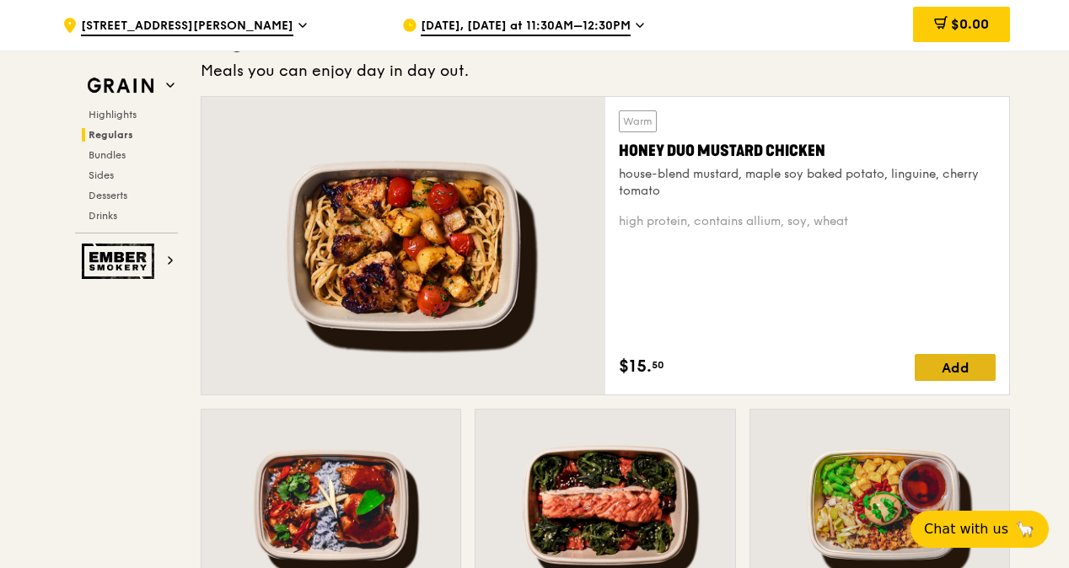
click at [984, 376] on div "Add" at bounding box center [955, 367] width 81 height 27
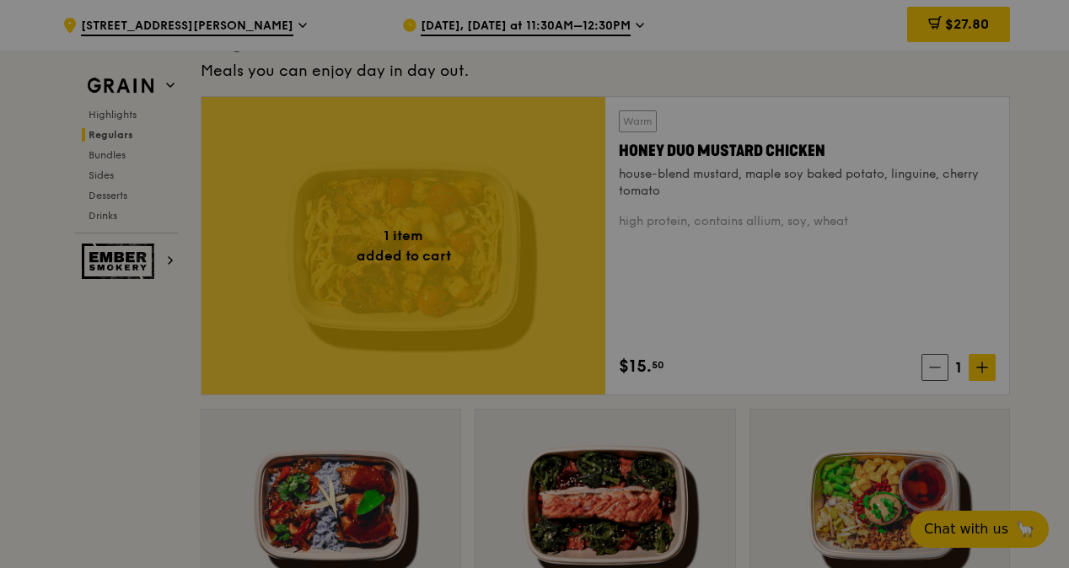
click at [972, 378] on div at bounding box center [534, 284] width 1069 height 568
click at [973, 378] on div at bounding box center [534, 284] width 1069 height 568
click at [980, 378] on div at bounding box center [534, 284] width 1069 height 568
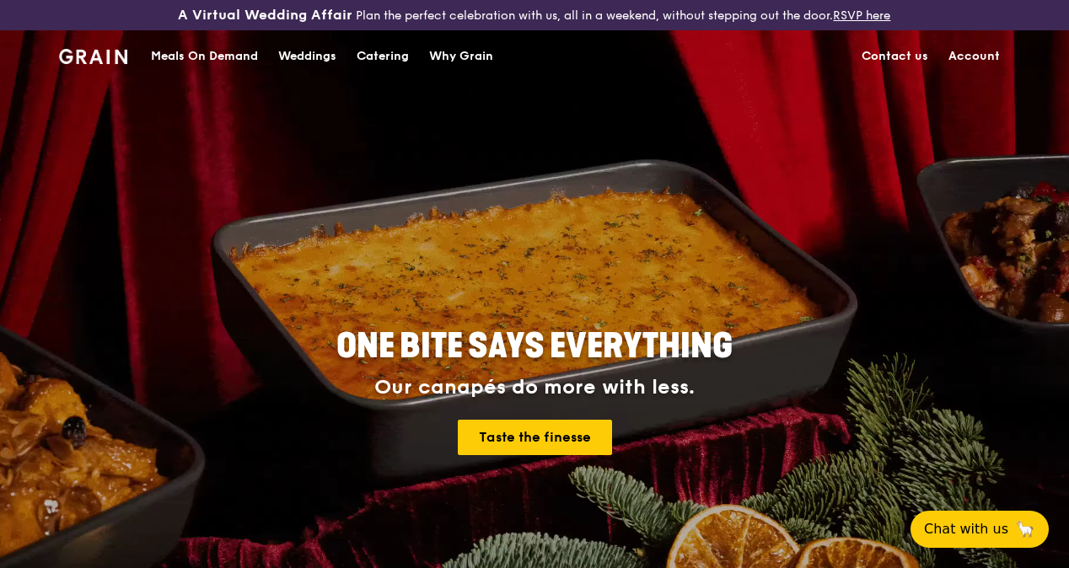
click at [248, 73] on div "Meals On Demand" at bounding box center [204, 56] width 107 height 51
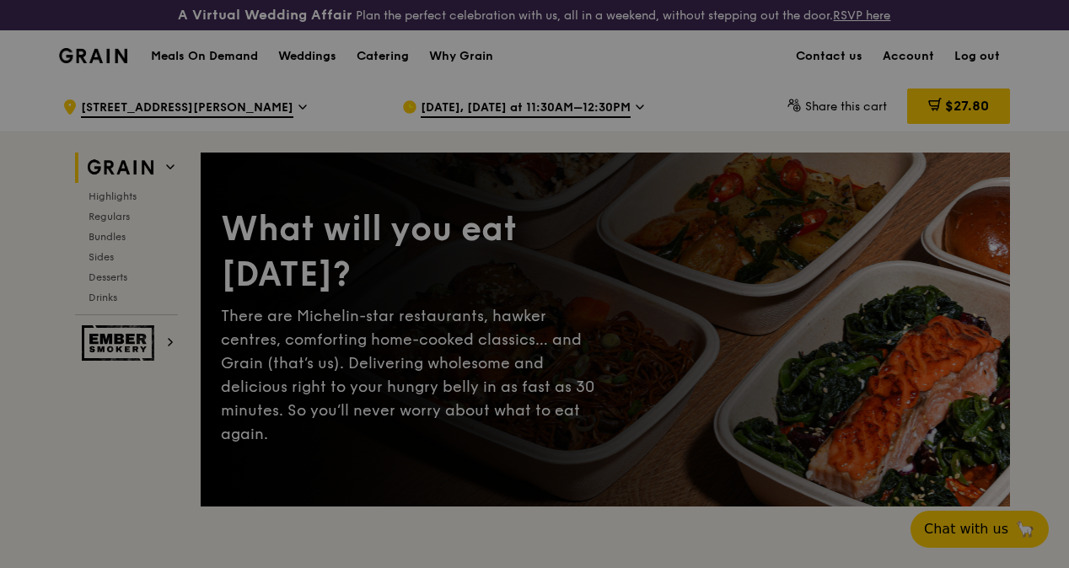
click at [1034, 83] on div at bounding box center [534, 284] width 1069 height 568
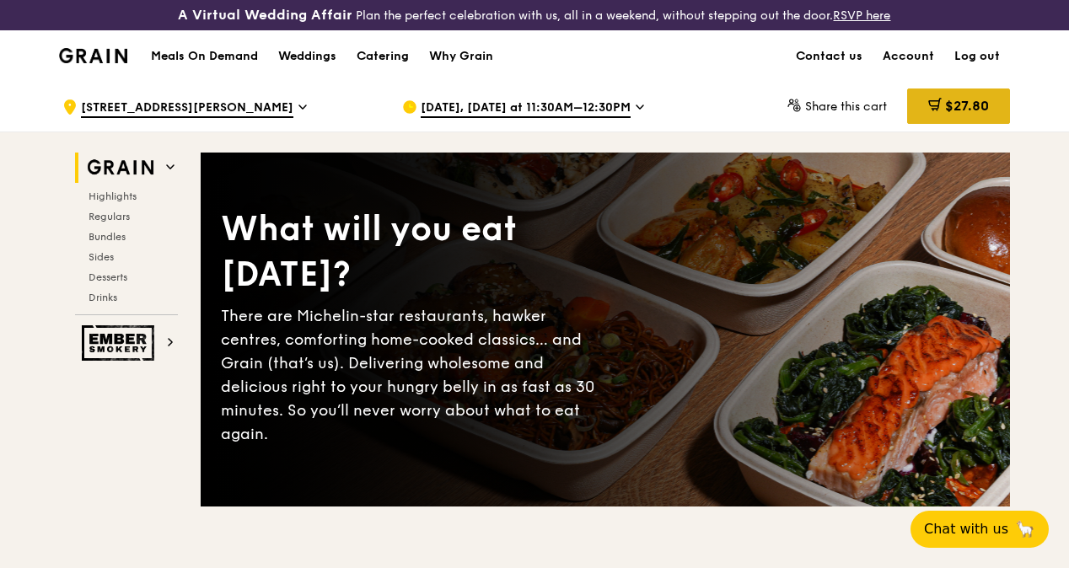
click at [941, 119] on div "$27.80" at bounding box center [958, 106] width 103 height 35
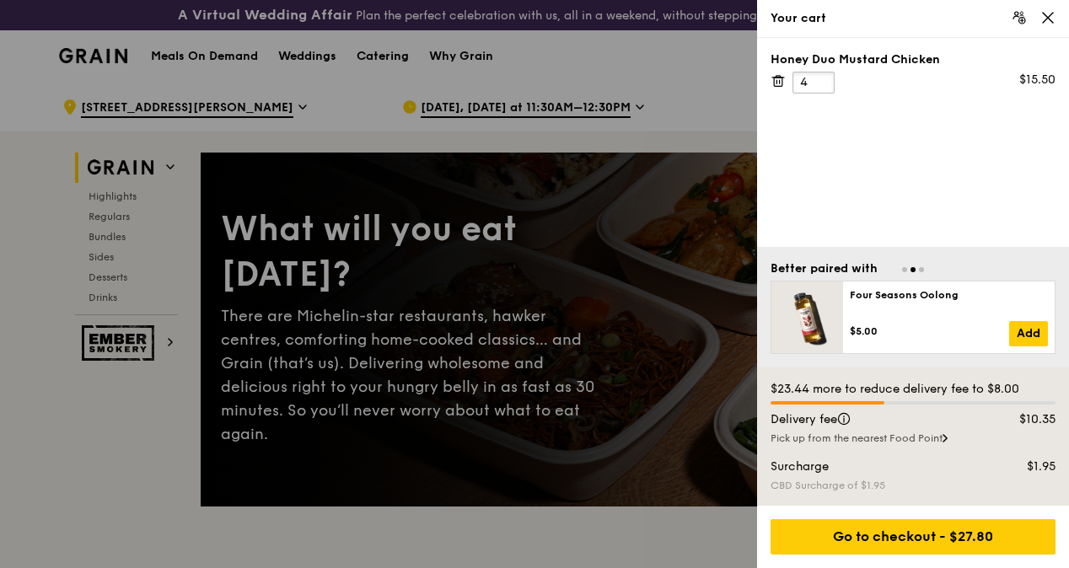
click at [816, 81] on input "4" at bounding box center [814, 83] width 42 height 22
click at [823, 77] on input "5" at bounding box center [814, 83] width 42 height 22
click at [823, 77] on input "6" at bounding box center [814, 83] width 42 height 22
click at [823, 77] on input "7" at bounding box center [814, 83] width 42 height 22
click at [823, 77] on input "8" at bounding box center [814, 83] width 42 height 22
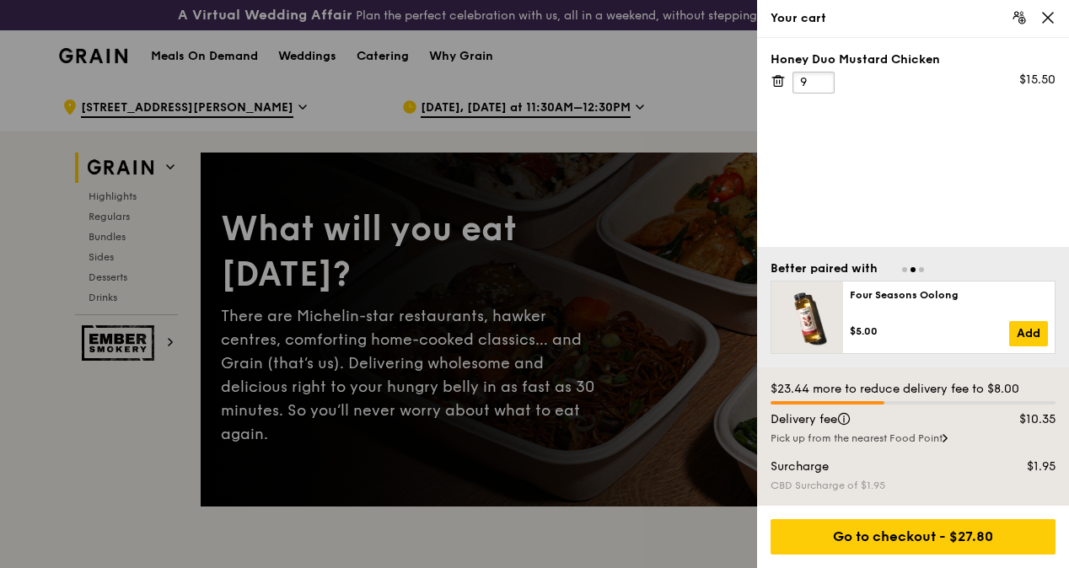
click at [823, 77] on input "9" at bounding box center [814, 83] width 42 height 22
click at [823, 77] on input "10" at bounding box center [814, 83] width 42 height 22
click at [823, 77] on input "11" at bounding box center [814, 83] width 42 height 22
click at [823, 77] on input "12" at bounding box center [814, 83] width 42 height 22
click at [823, 77] on input "13" at bounding box center [814, 83] width 42 height 22
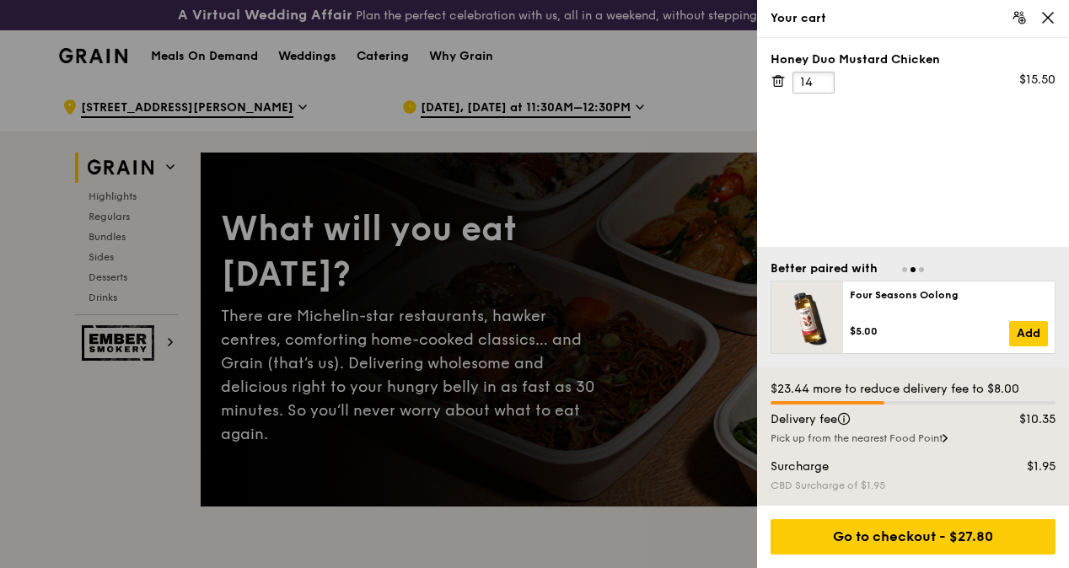
click at [823, 77] on input "14" at bounding box center [814, 83] width 42 height 22
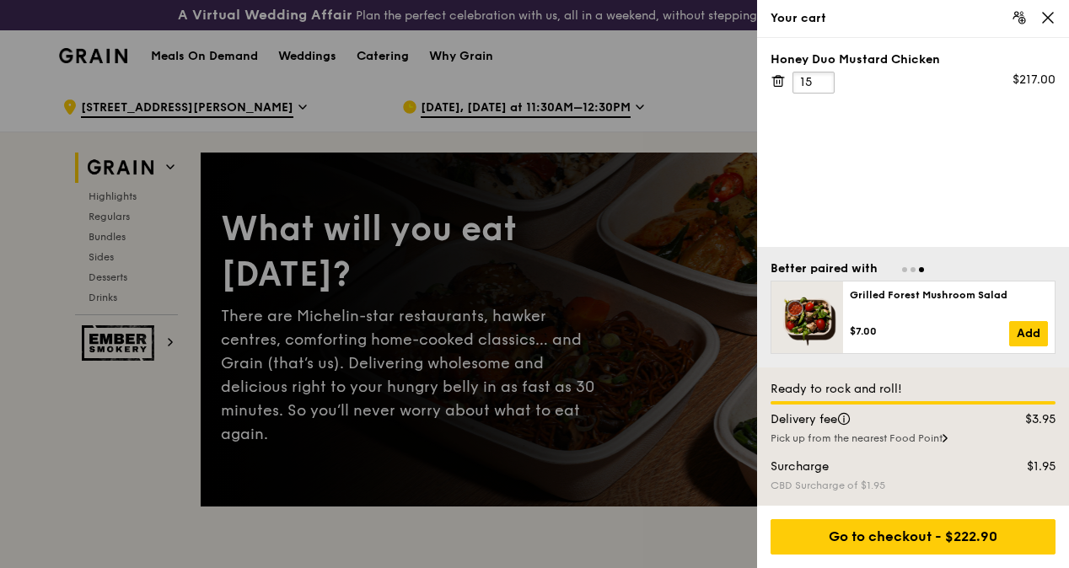
click at [823, 77] on input "15" at bounding box center [814, 83] width 42 height 22
click at [673, 61] on div at bounding box center [534, 284] width 1069 height 568
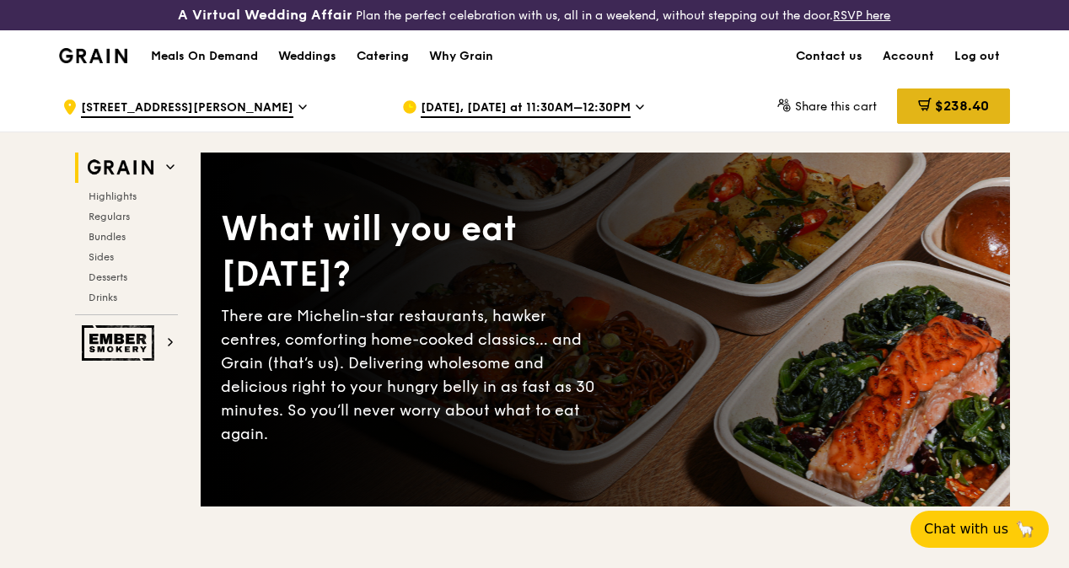
click at [946, 114] on span "$238.40" at bounding box center [962, 106] width 54 height 16
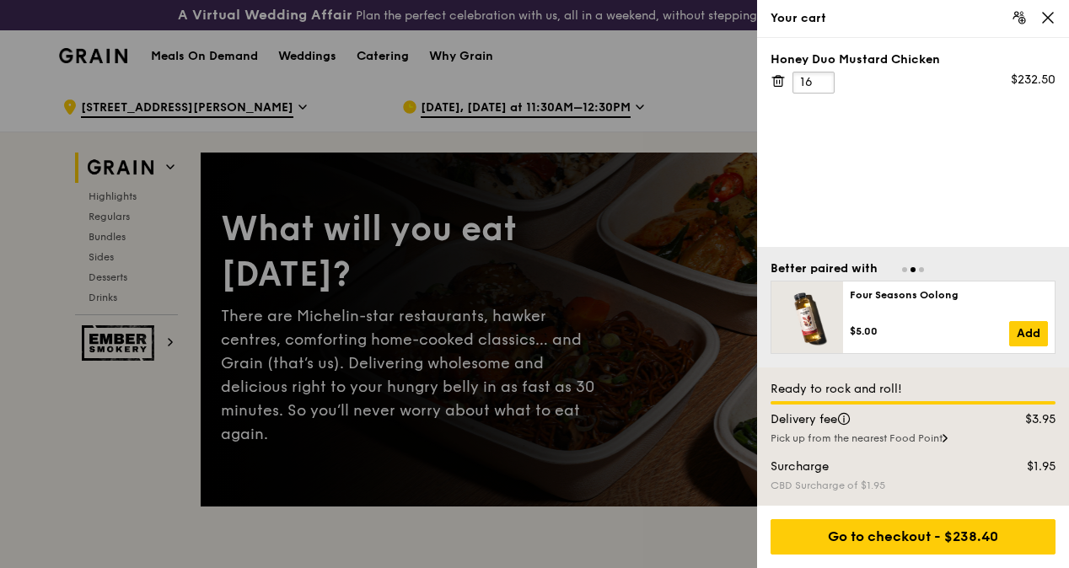
click at [819, 79] on input "16" at bounding box center [814, 83] width 42 height 22
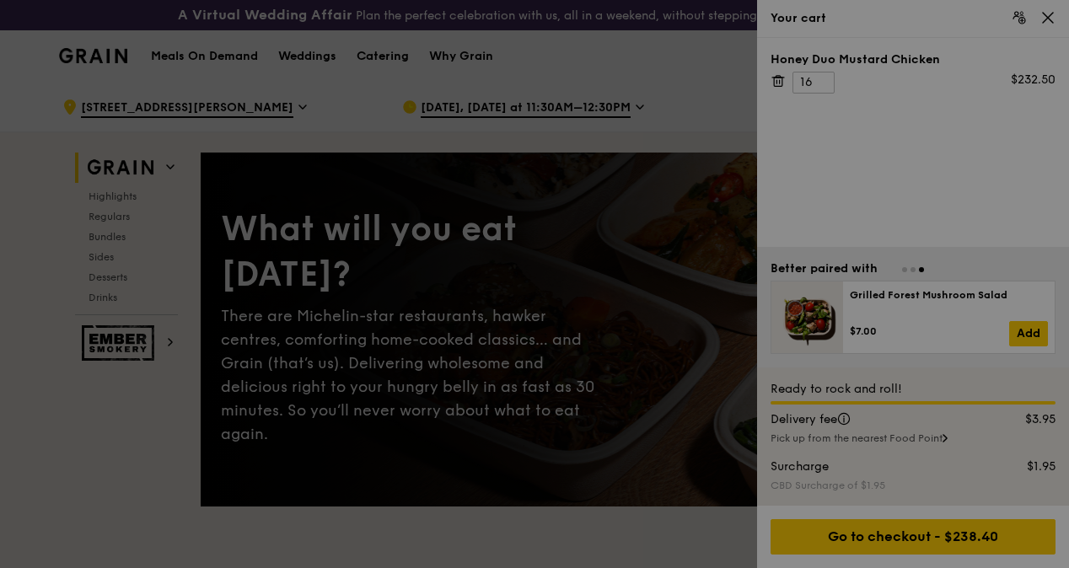
click at [819, 75] on div at bounding box center [534, 284] width 1069 height 568
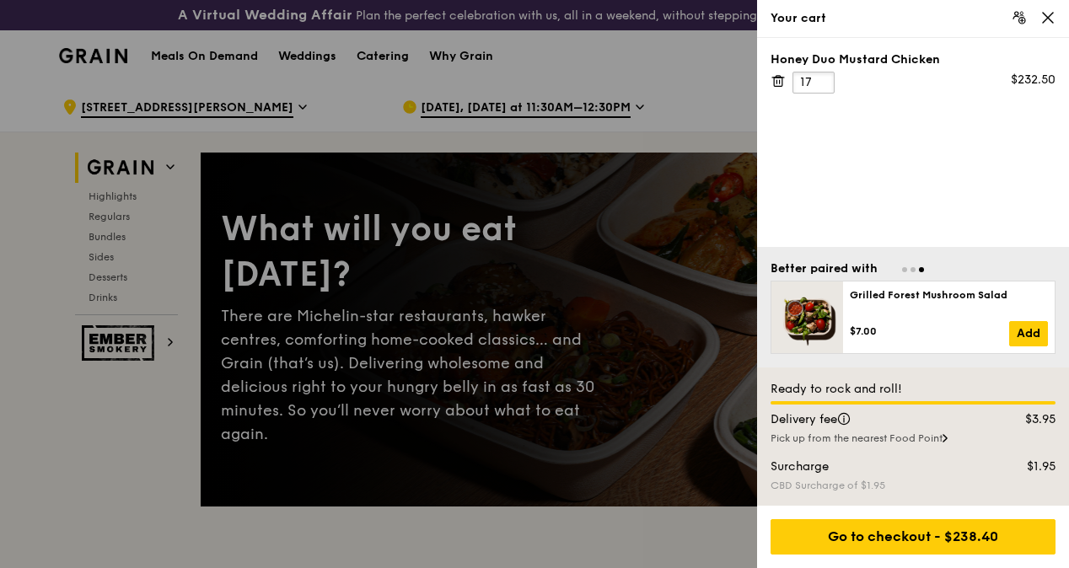
click at [819, 78] on input "17" at bounding box center [814, 83] width 42 height 22
type input "18"
click at [819, 78] on input "18" at bounding box center [814, 83] width 42 height 22
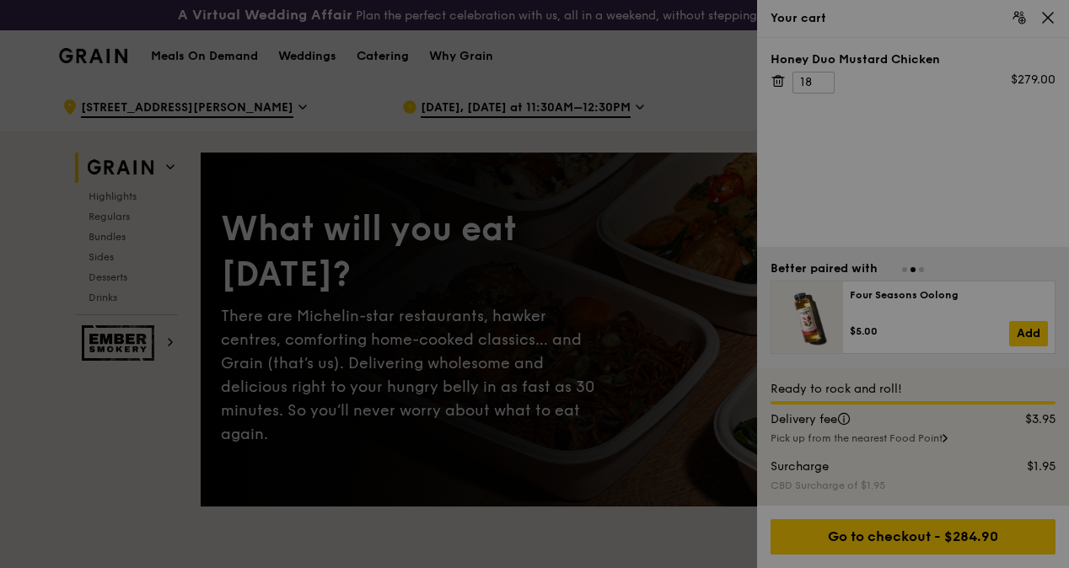
click at [622, 83] on div at bounding box center [534, 284] width 1069 height 568
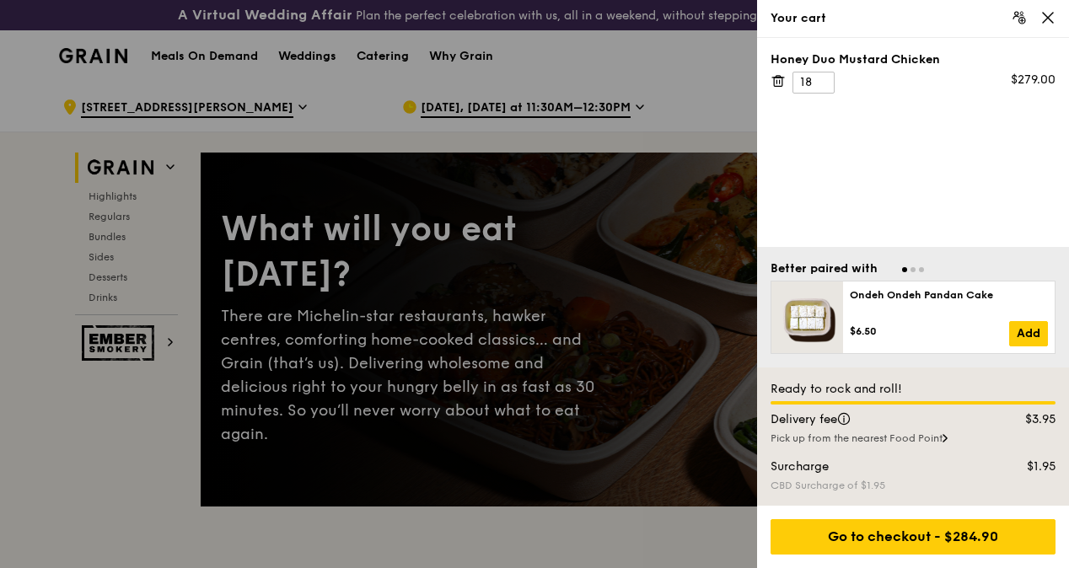
click at [596, 64] on div at bounding box center [534, 284] width 1069 height 568
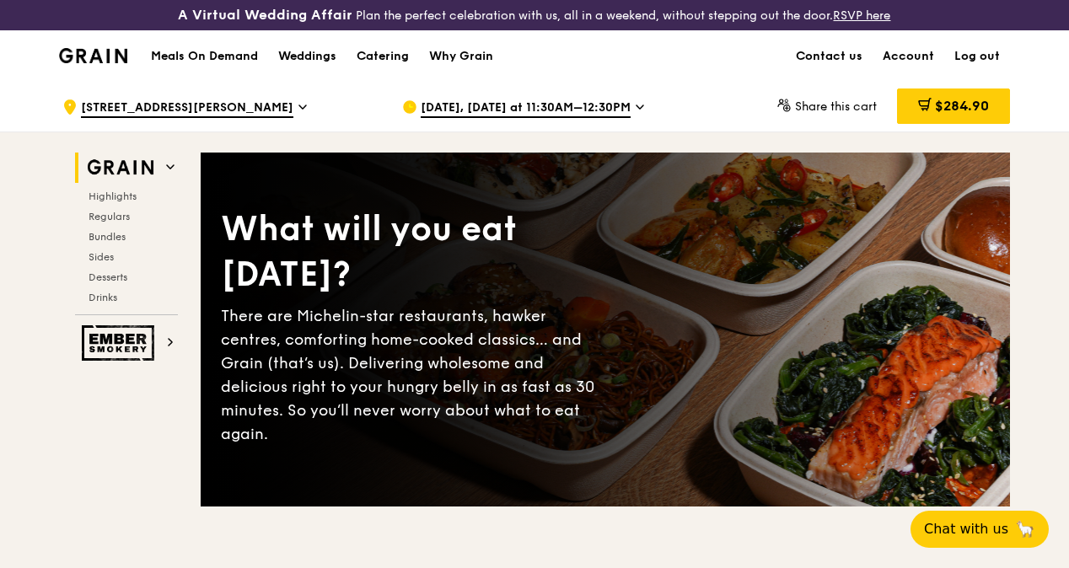
click at [184, 65] on h1 "Meals On Demand" at bounding box center [204, 56] width 107 height 17
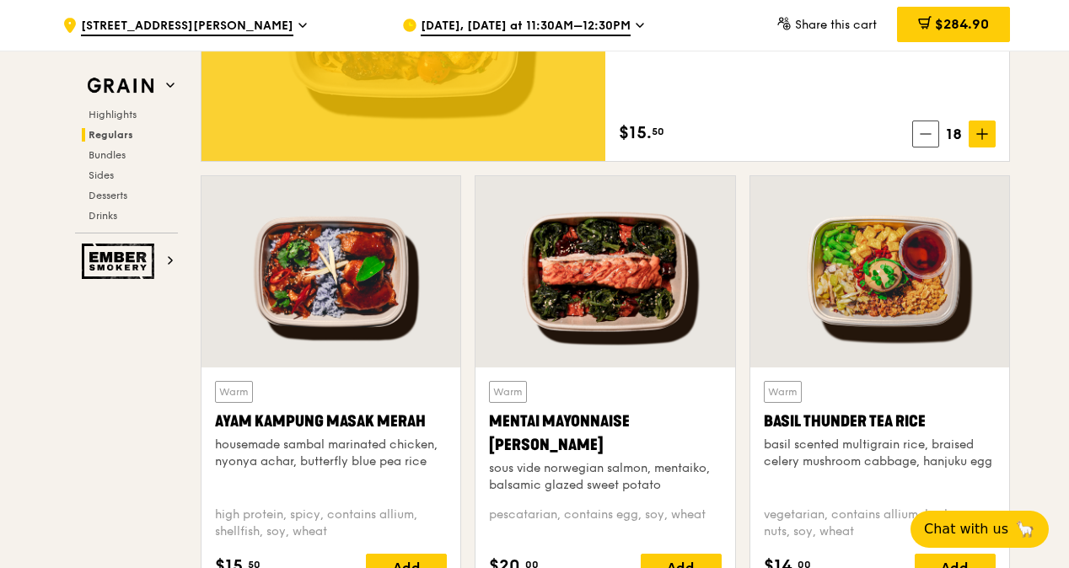
scroll to position [1518, 0]
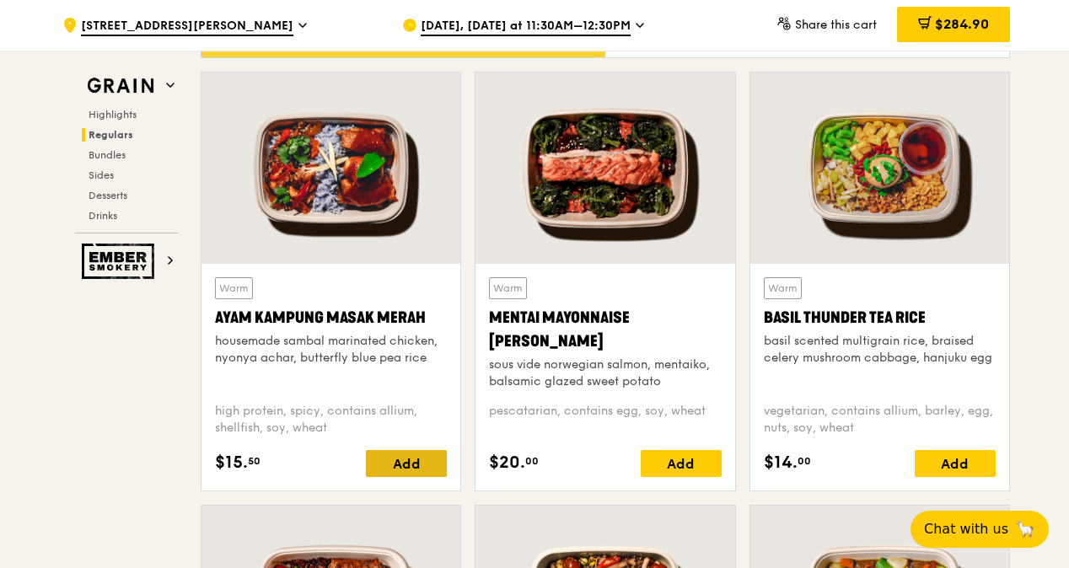
click at [411, 470] on div "Add" at bounding box center [406, 463] width 81 height 27
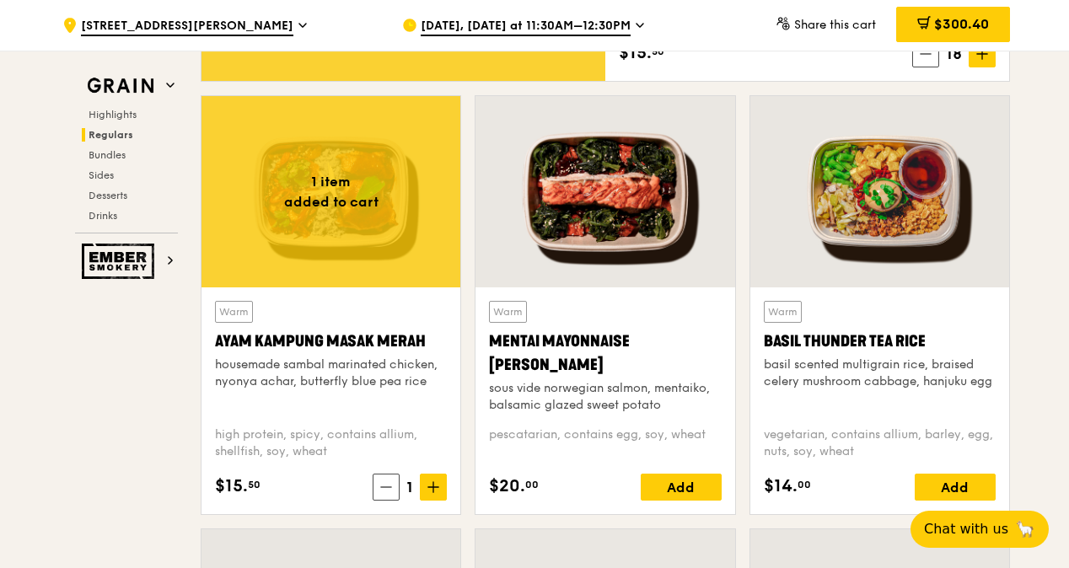
scroll to position [1433, 0]
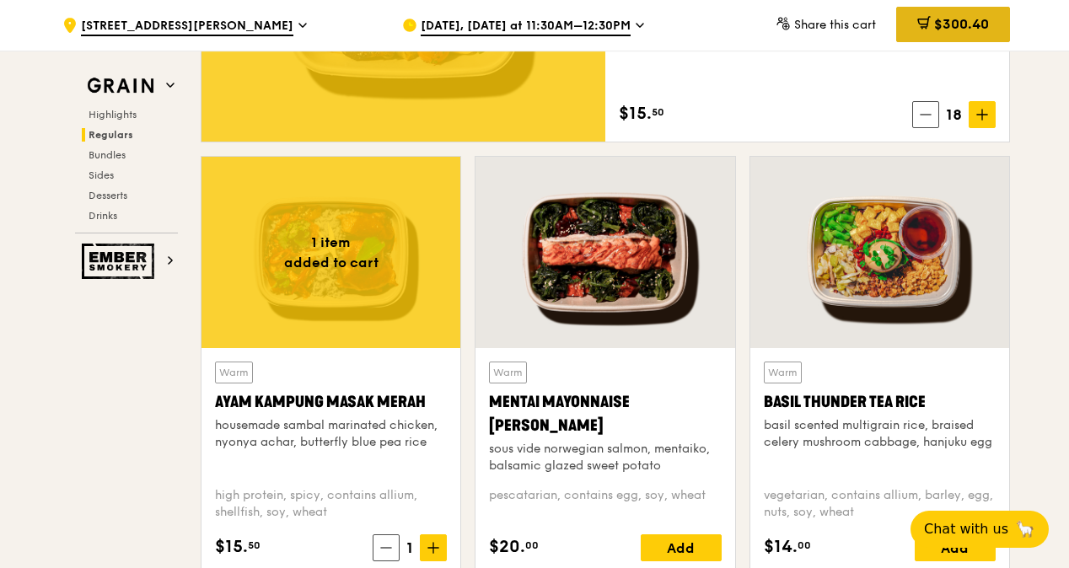
click at [948, 8] on div "$300.40" at bounding box center [953, 24] width 114 height 35
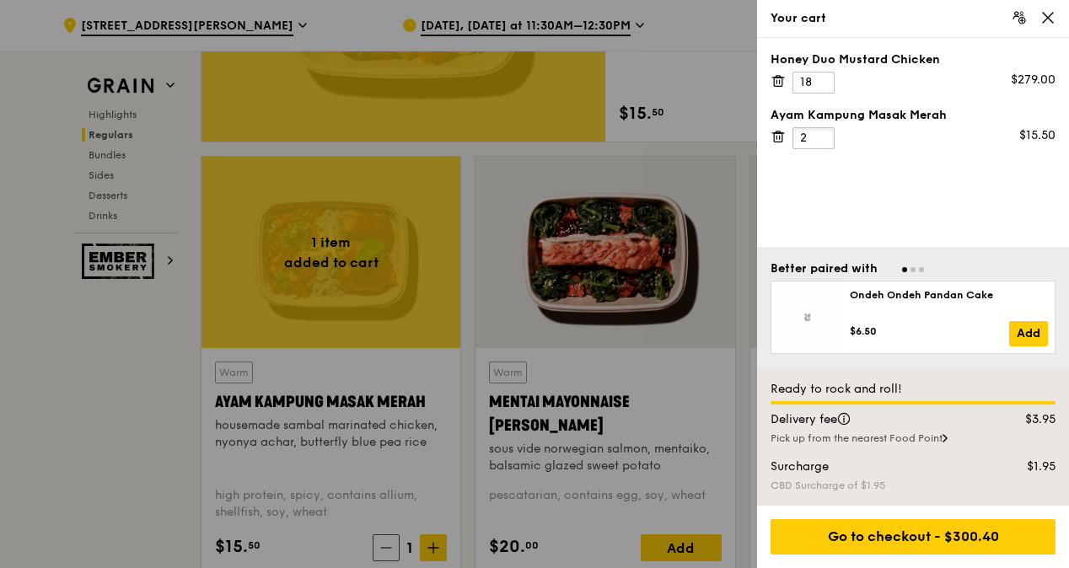
click at [822, 134] on input "2" at bounding box center [814, 138] width 42 height 22
click at [822, 134] on input "3" at bounding box center [814, 138] width 42 height 22
click at [822, 134] on input "4" at bounding box center [814, 138] width 42 height 22
click at [822, 134] on input "5" at bounding box center [814, 138] width 42 height 22
click at [822, 134] on input "6" at bounding box center [814, 138] width 42 height 22
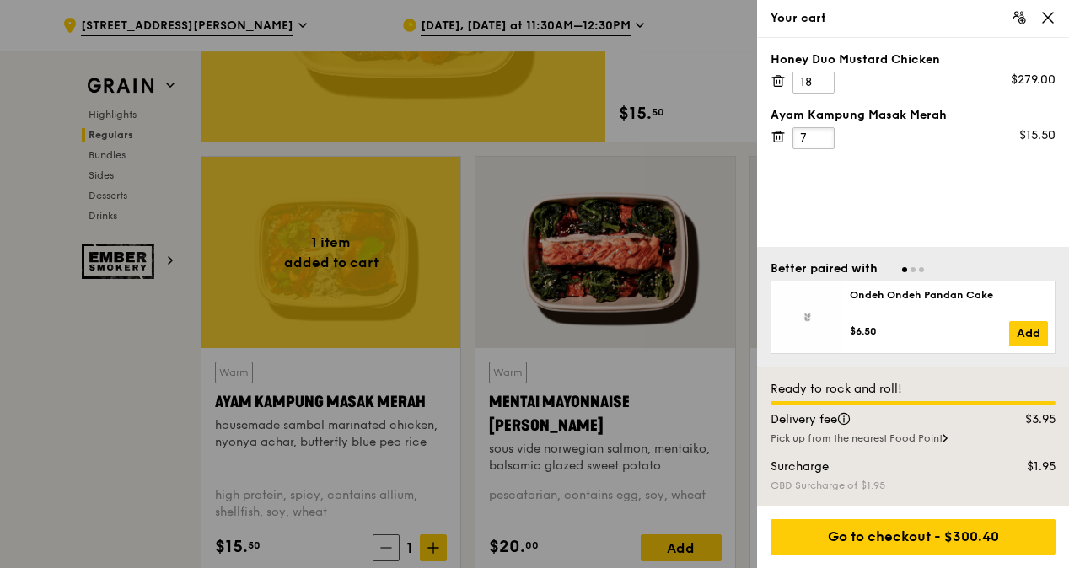
click at [822, 134] on input "7" at bounding box center [814, 138] width 42 height 22
click at [822, 134] on input "8" at bounding box center [814, 138] width 42 height 22
click at [822, 134] on input "9" at bounding box center [814, 138] width 42 height 22
click at [822, 134] on input "10" at bounding box center [814, 138] width 42 height 22
click at [822, 134] on input "11" at bounding box center [814, 138] width 42 height 22
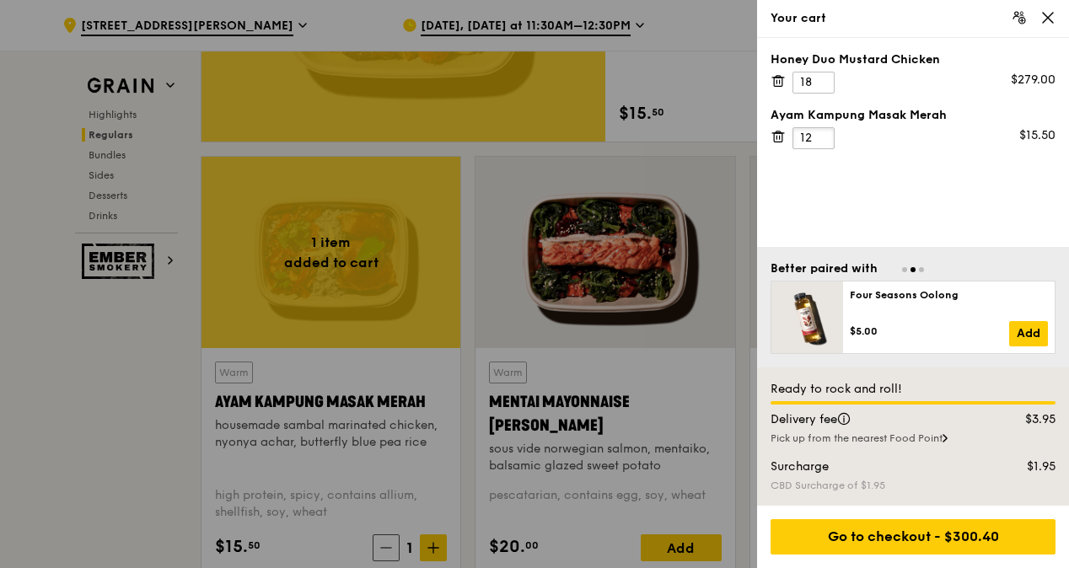
click at [822, 134] on input "12" at bounding box center [814, 138] width 42 height 22
click at [822, 134] on input "13" at bounding box center [814, 138] width 42 height 22
click at [822, 134] on input "14" at bounding box center [814, 138] width 42 height 22
click at [822, 134] on input "15" at bounding box center [814, 138] width 42 height 22
click at [822, 134] on input "16" at bounding box center [814, 138] width 42 height 22
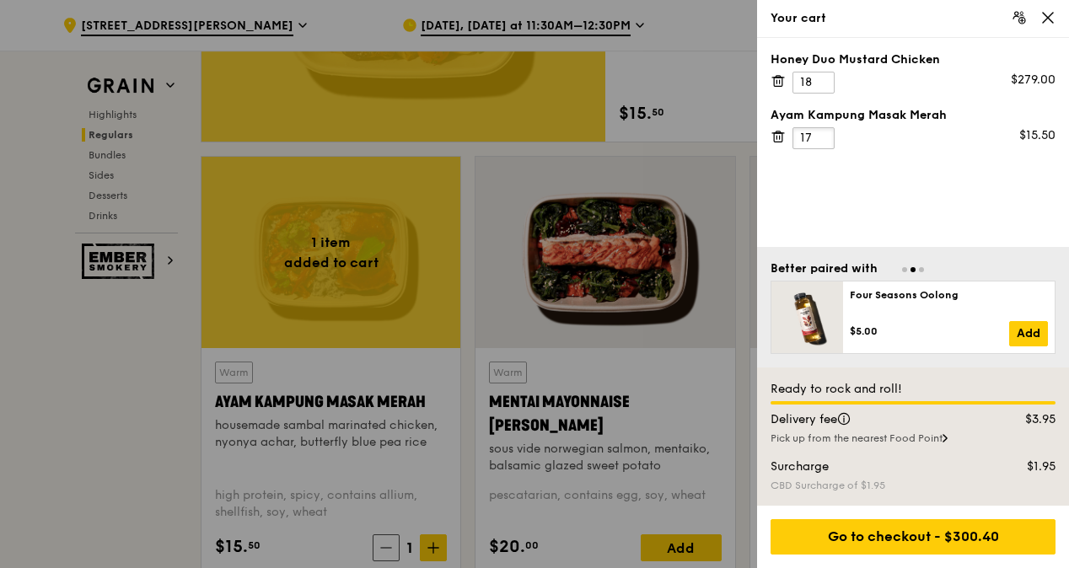
type input "17"
click at [822, 134] on input "17" at bounding box center [814, 138] width 42 height 22
click at [730, 25] on div at bounding box center [534, 284] width 1069 height 568
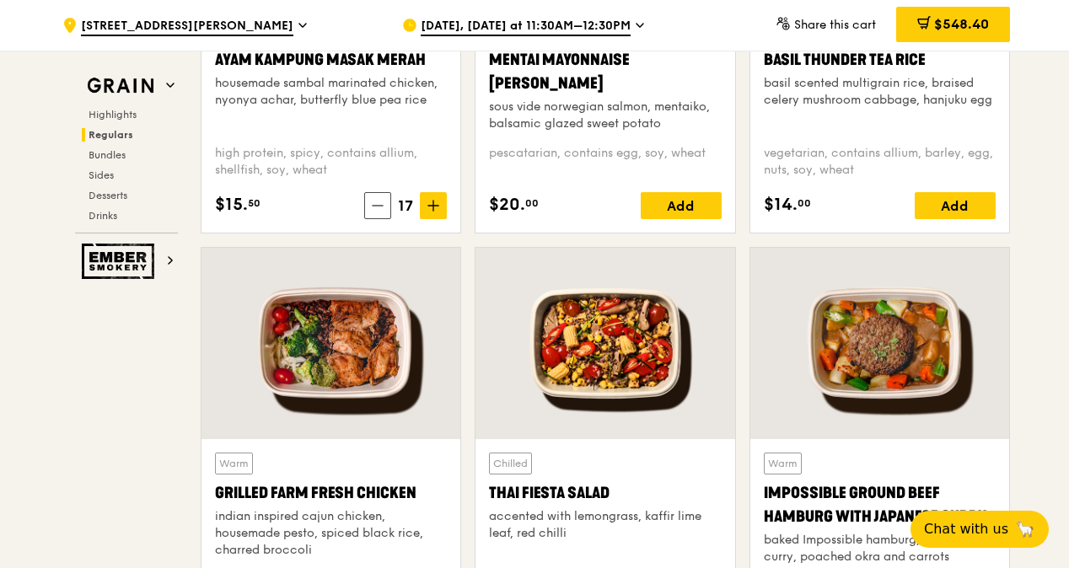
scroll to position [1855, 0]
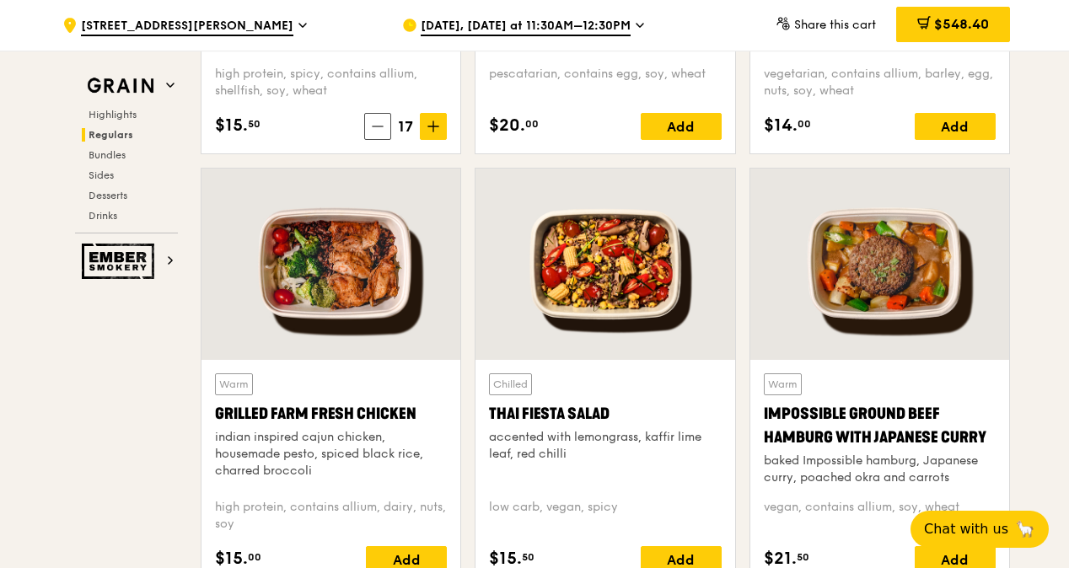
click at [573, 278] on div at bounding box center [605, 264] width 259 height 191
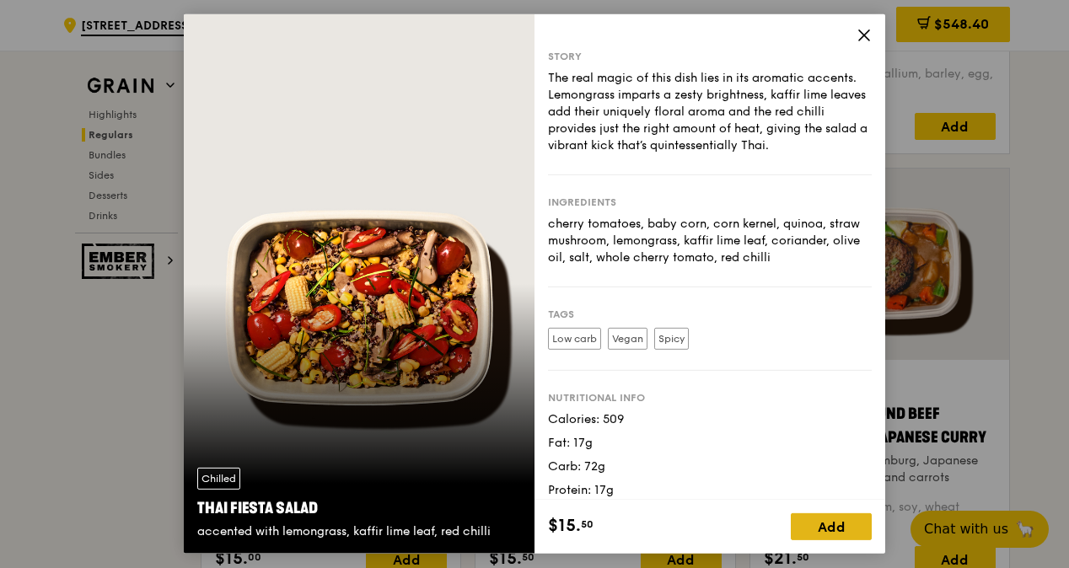
click at [834, 533] on div "Add" at bounding box center [831, 526] width 81 height 27
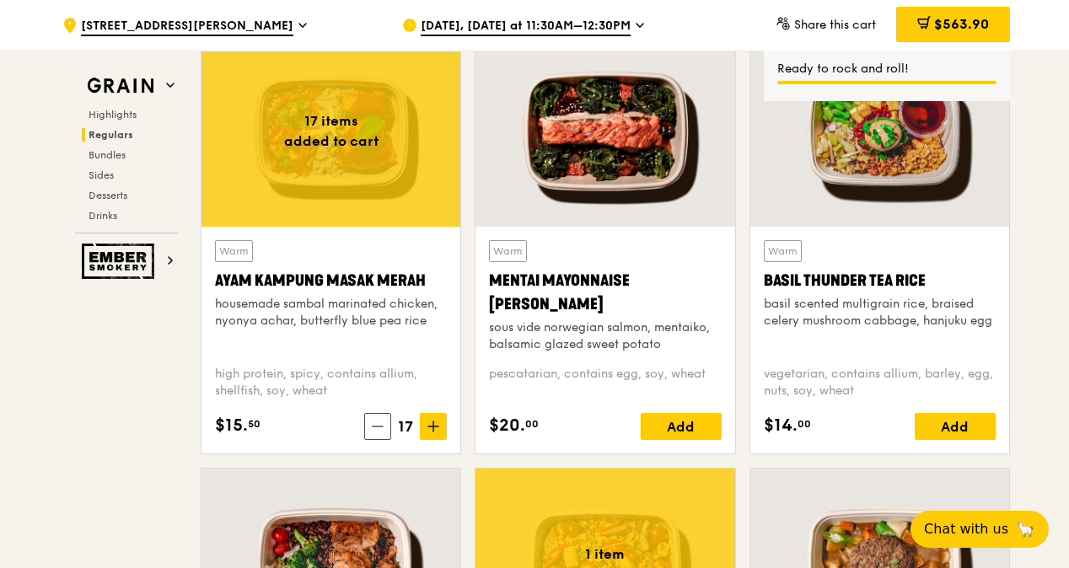
scroll to position [1349, 0]
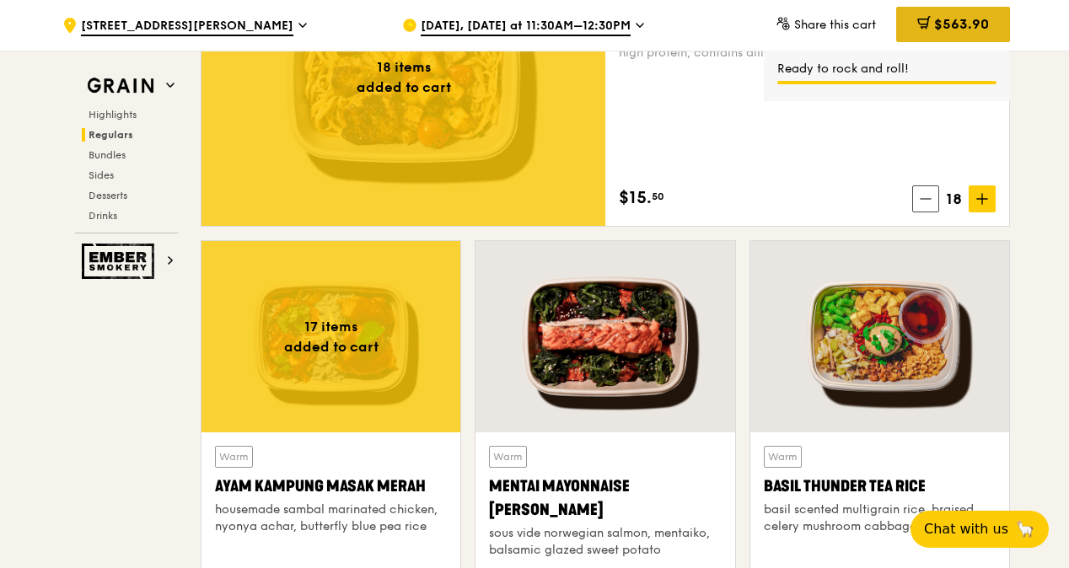
click at [964, 24] on span "$563.90" at bounding box center [961, 24] width 55 height 16
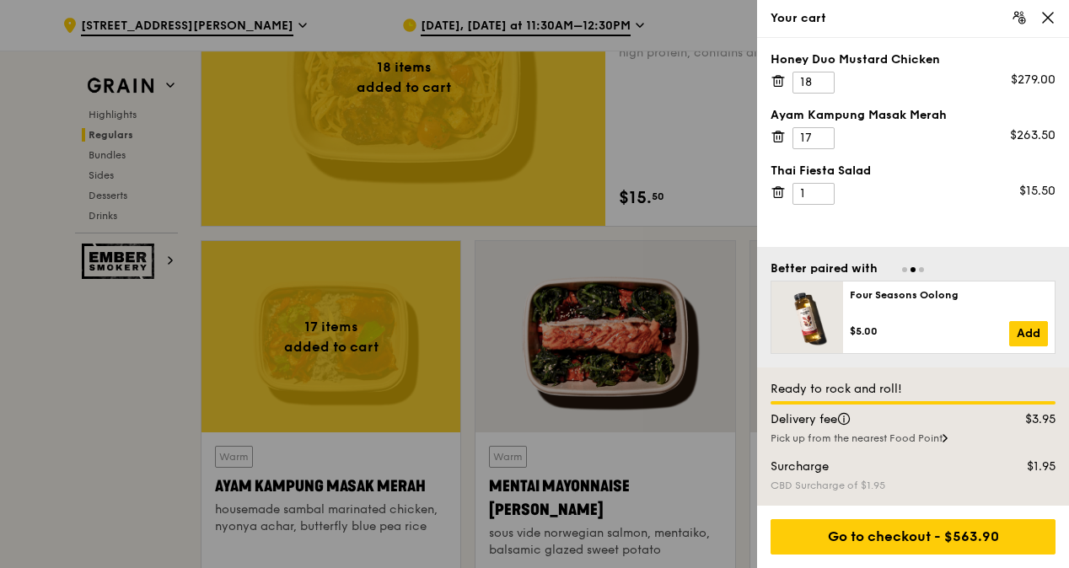
scroll to position [1433, 0]
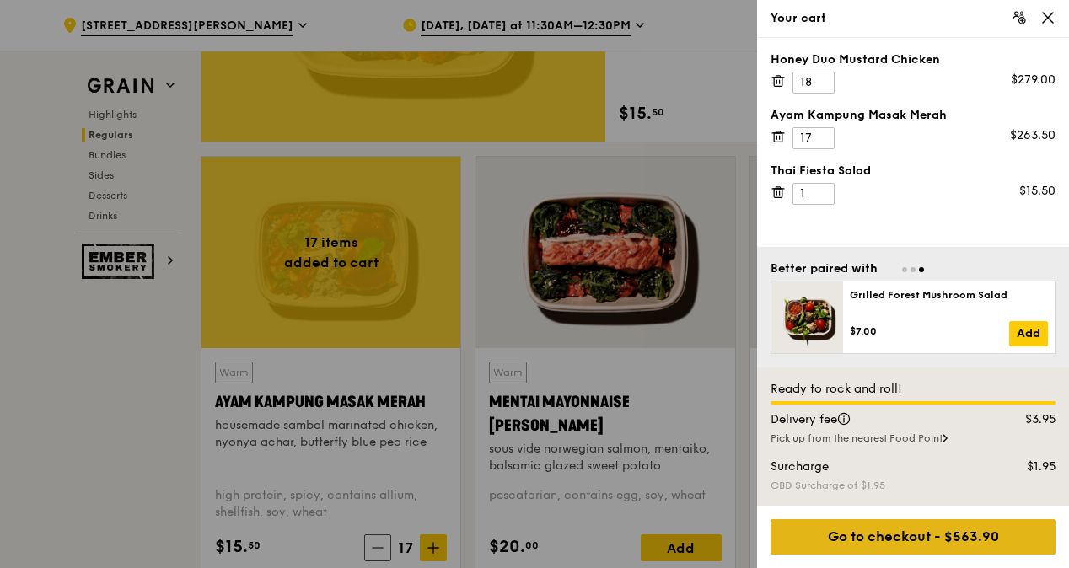
click at [942, 535] on div "Go to checkout - $563.90" at bounding box center [913, 536] width 285 height 35
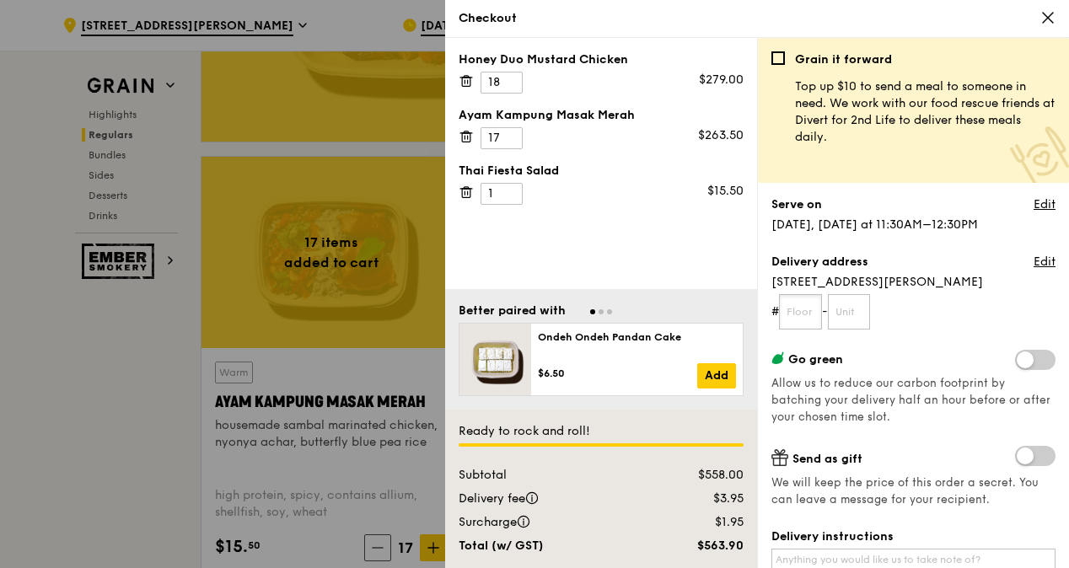
click at [814, 309] on input "text" at bounding box center [800, 311] width 43 height 35
type input "11"
type input "03"
click at [956, 280] on span "[STREET_ADDRESS][PERSON_NAME]" at bounding box center [913, 282] width 284 height 17
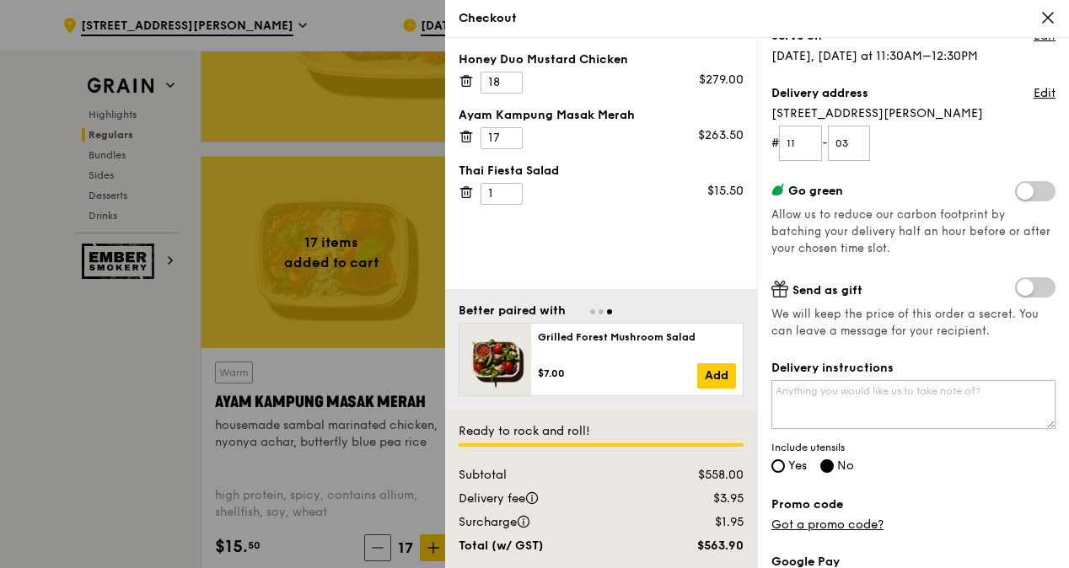
scroll to position [337, 0]
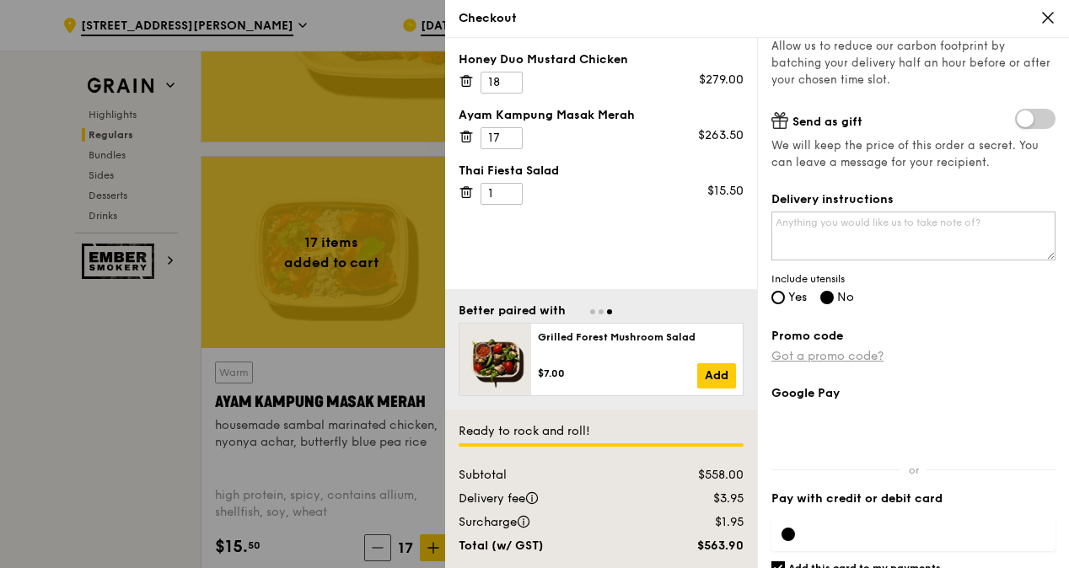
click at [870, 356] on link "Got a promo code?" at bounding box center [827, 356] width 112 height 14
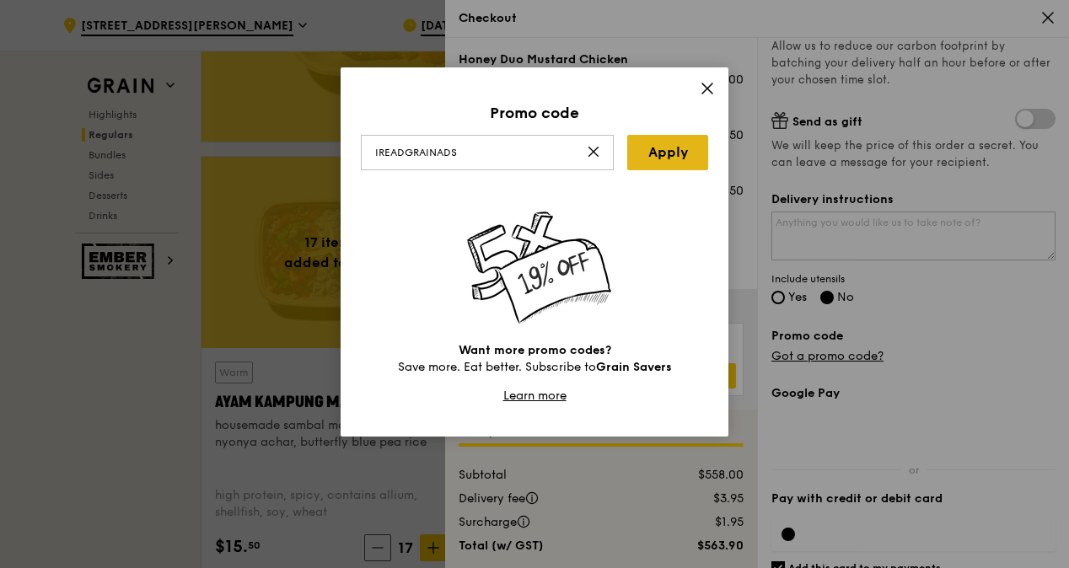
type input "IREADGRAINADS"
click at [672, 157] on link "Apply" at bounding box center [667, 152] width 81 height 35
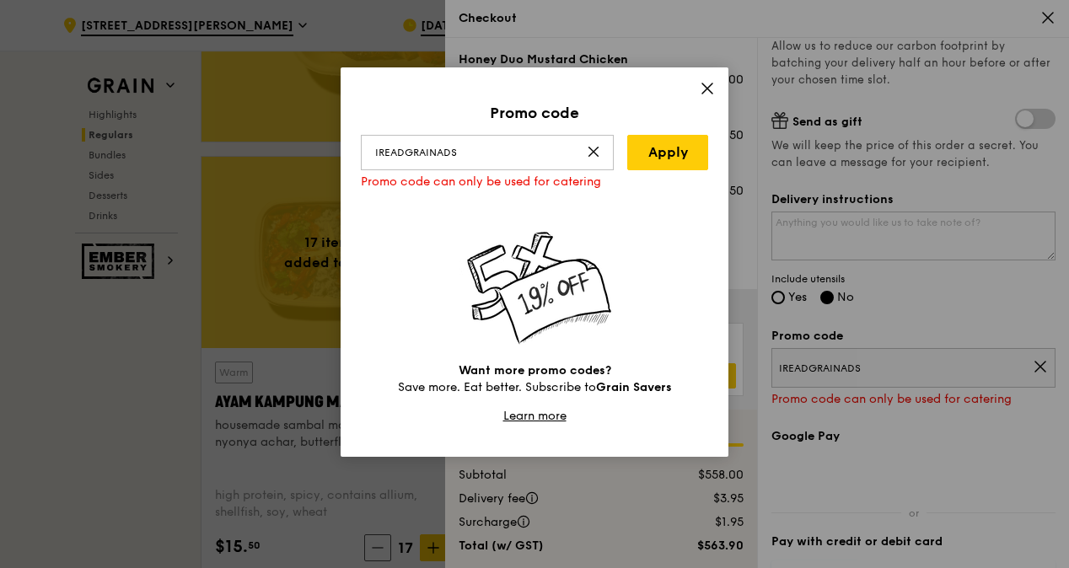
click at [712, 82] on icon at bounding box center [707, 88] width 15 height 15
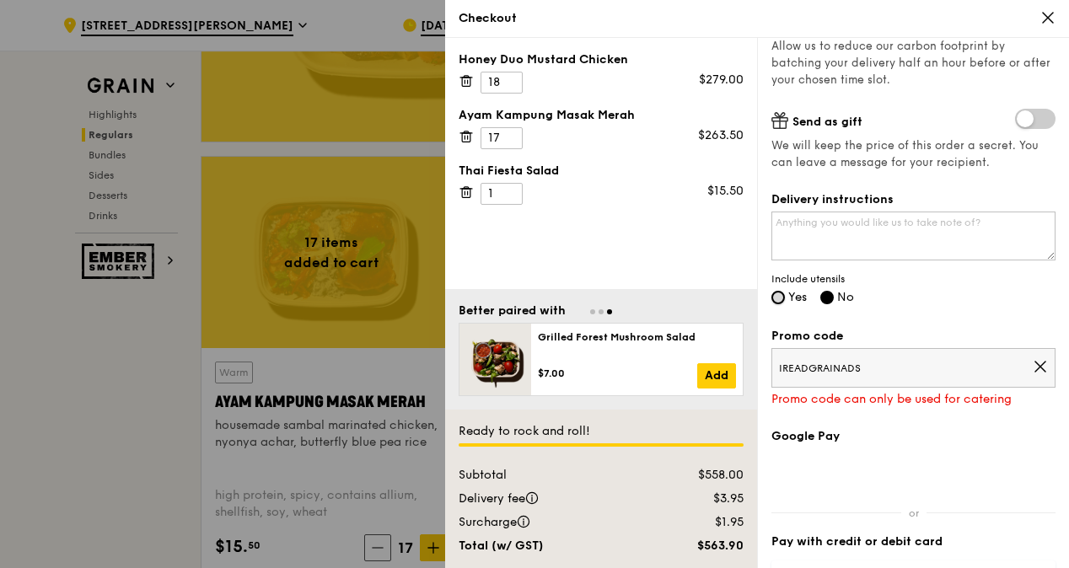
click at [779, 297] on input "Yes" at bounding box center [777, 297] width 13 height 13
radio input "true"
radio input "false"
click at [901, 239] on textarea "Delivery instructions" at bounding box center [913, 236] width 284 height 49
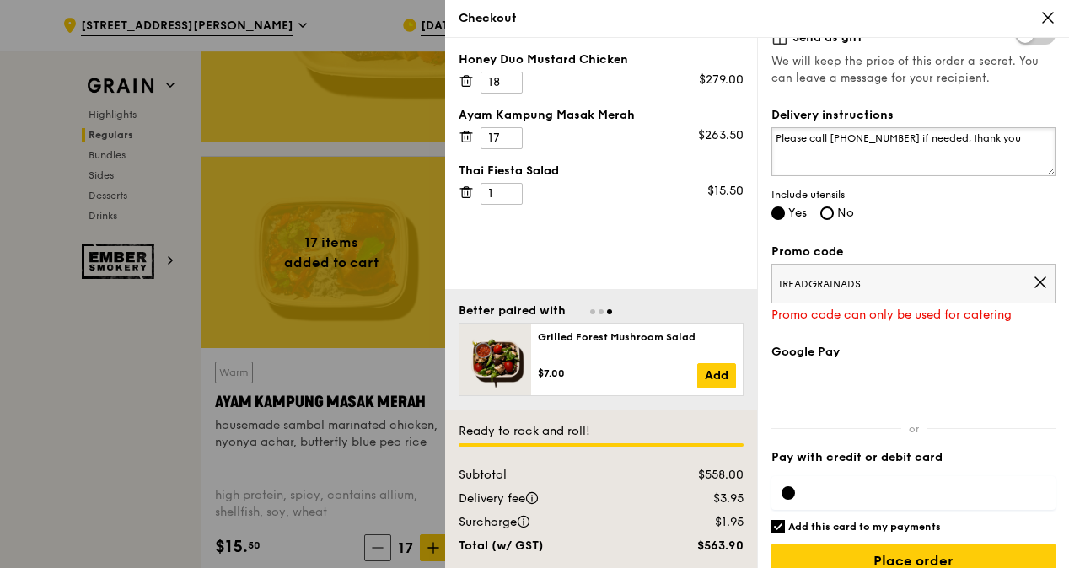
scroll to position [443, 0]
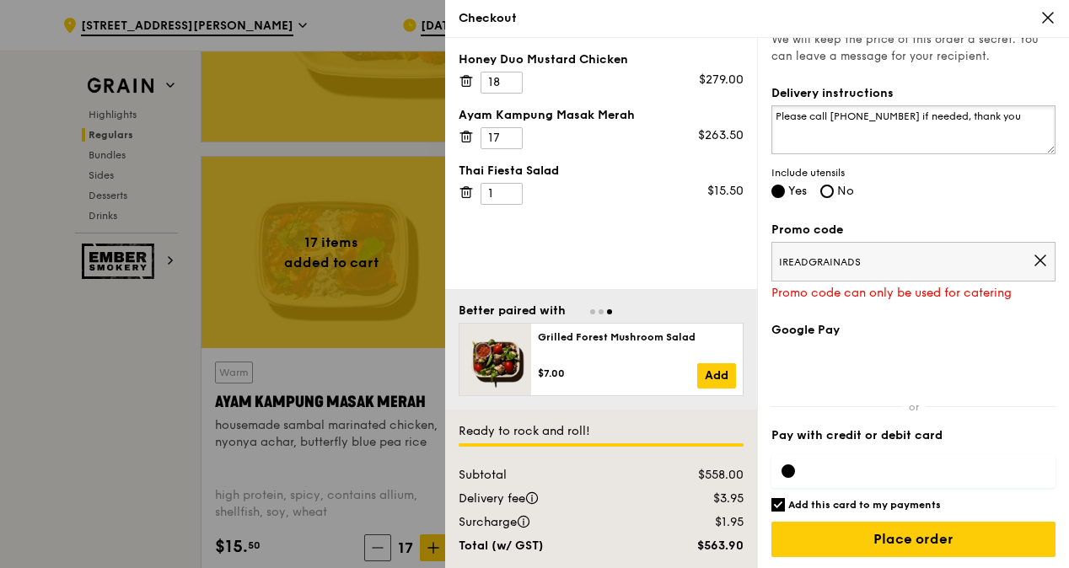
type textarea "Please call [PHONE_NUMBER] if needed, thank you"
click at [778, 499] on input "Add this card to my payments" at bounding box center [777, 504] width 13 height 13
checkbox input "false"
click at [1034, 260] on icon at bounding box center [1040, 260] width 15 height 15
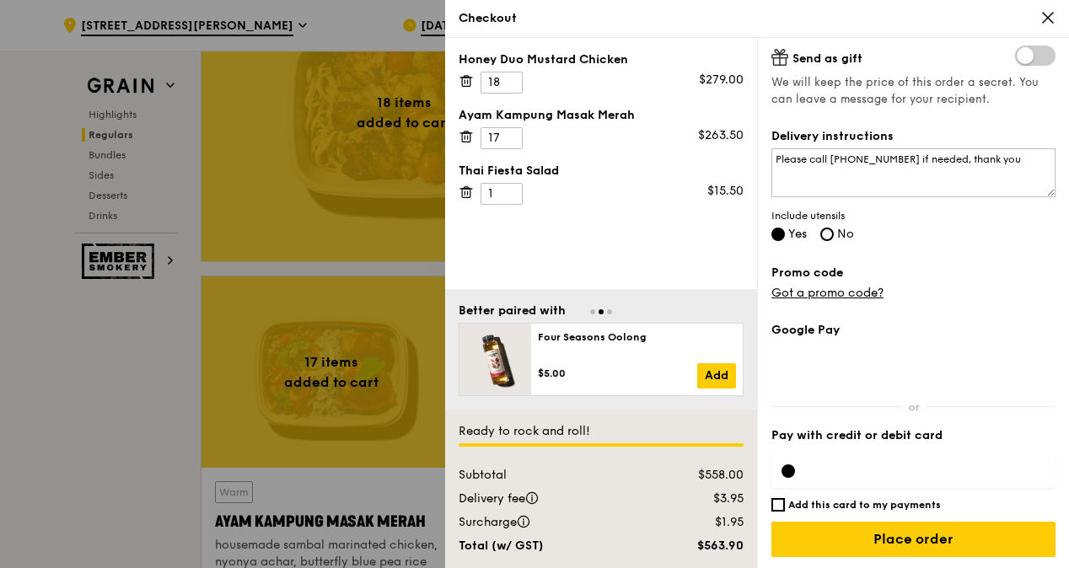
scroll to position [1349, 0]
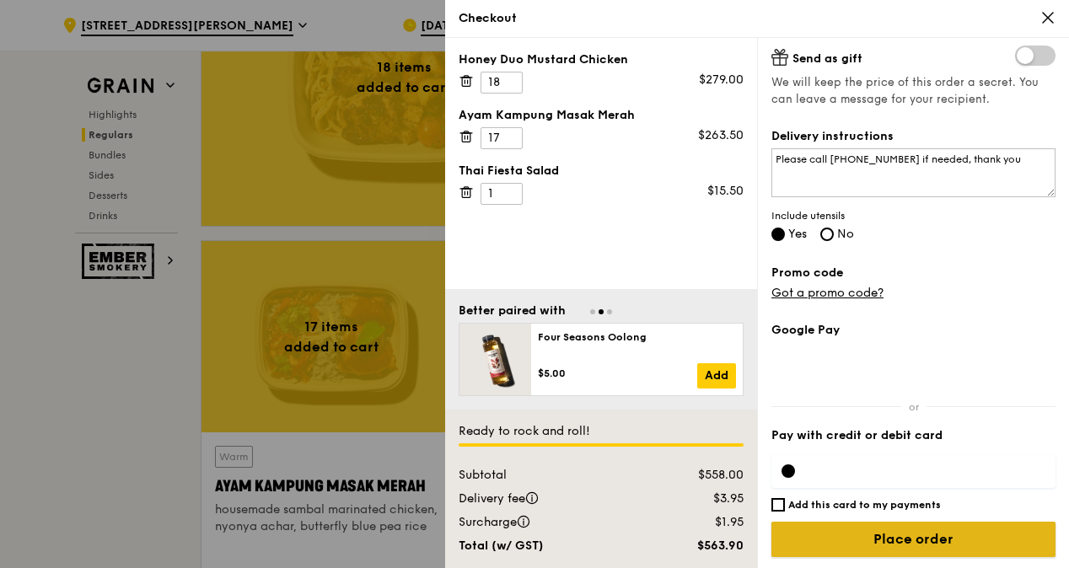
click at [936, 537] on input "Place order" at bounding box center [913, 539] width 284 height 35
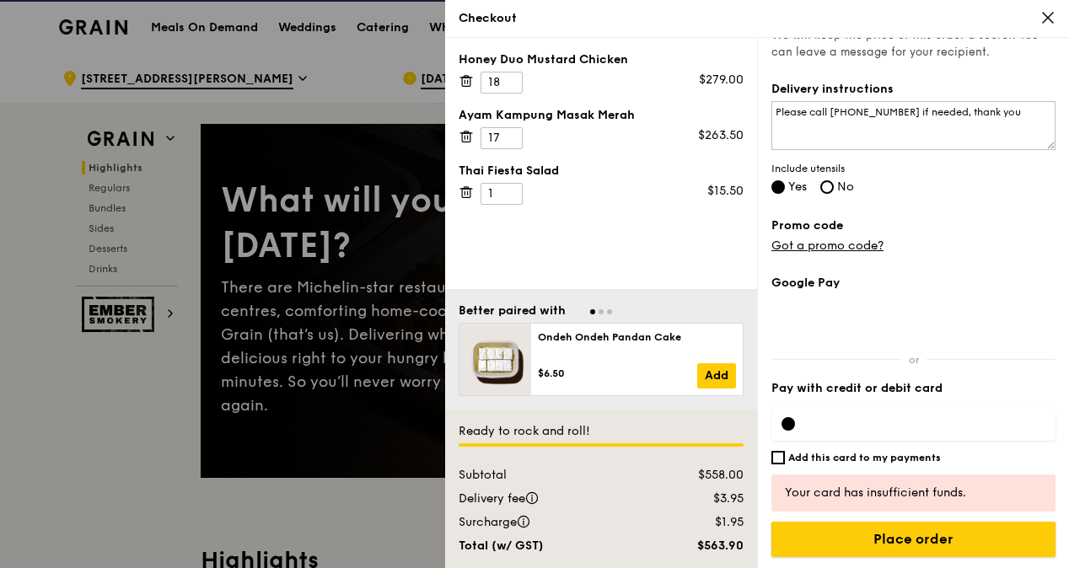
scroll to position [0, 0]
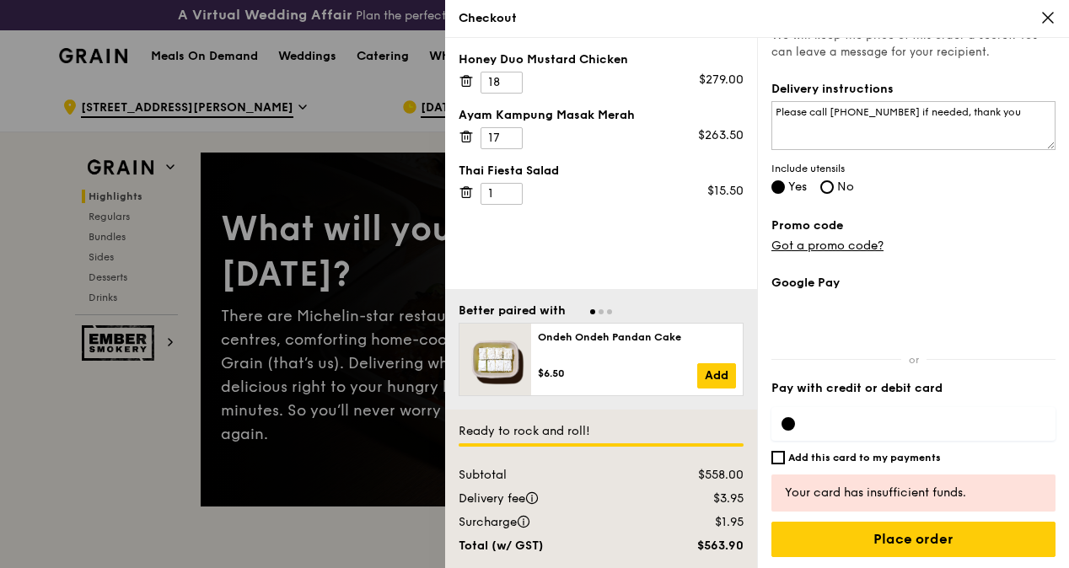
click at [8, 297] on div at bounding box center [534, 284] width 1069 height 568
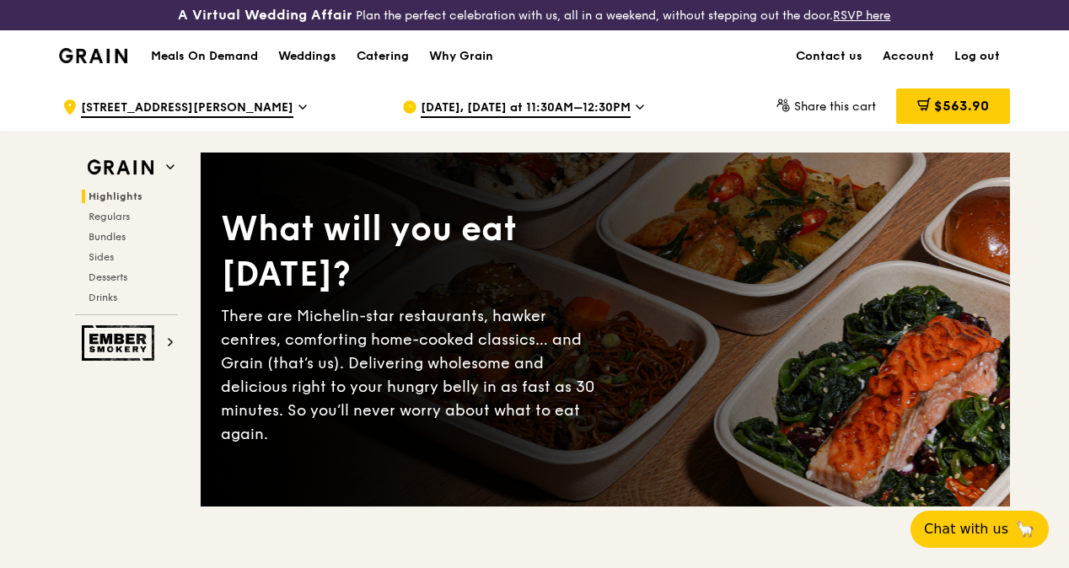
click at [567, 110] on div "[DATE], [DATE] at 11:30AM–12:30PM" at bounding box center [558, 107] width 313 height 51
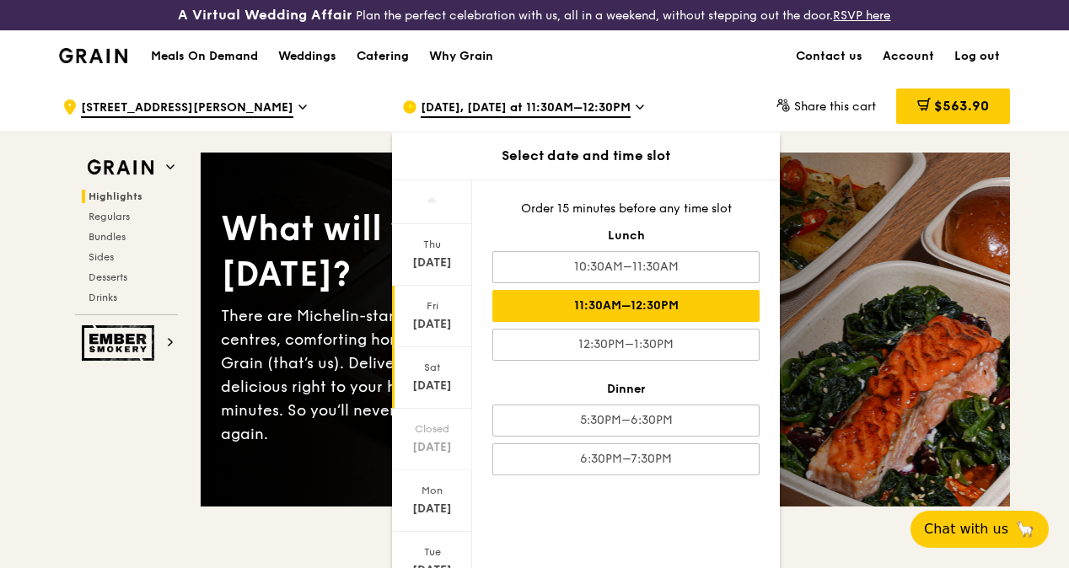
click at [458, 395] on div "[DATE]" at bounding box center [432, 386] width 75 height 17
